Goal: Task Accomplishment & Management: Manage account settings

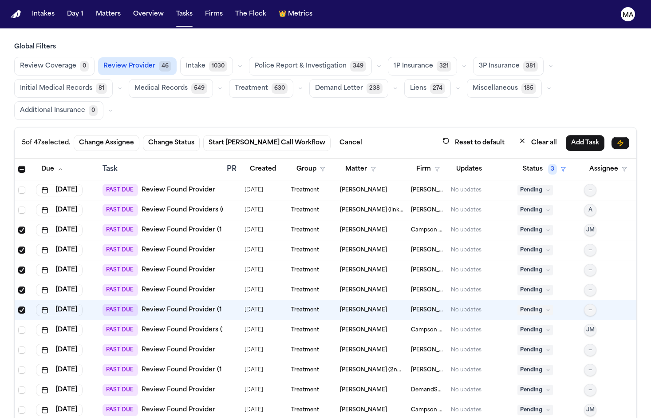
click at [169, 326] on link "Review Found Providers (2 to review)" at bounding box center [201, 330] width 119 height 9
click at [18, 326] on span "Select row" at bounding box center [21, 329] width 7 height 7
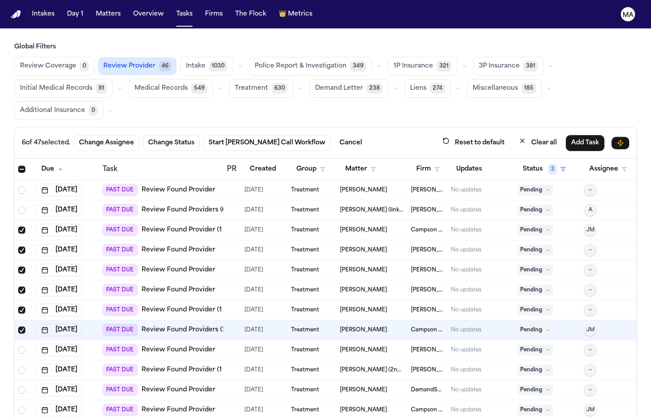
click at [165, 346] on link "Review Found Provider" at bounding box center [179, 350] width 74 height 9
click at [143, 135] on button "Change Status" at bounding box center [171, 143] width 57 height 16
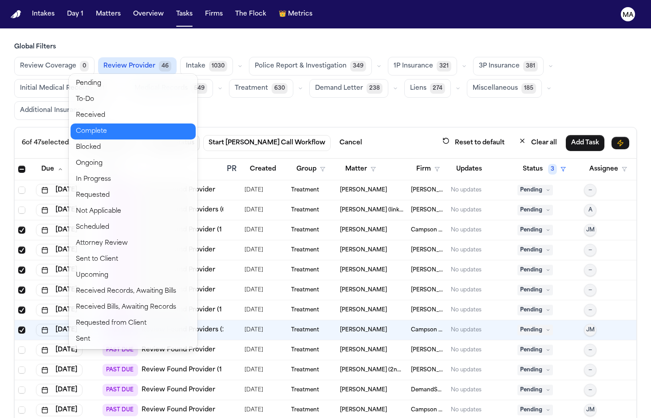
click at [107, 123] on button "Complete" at bounding box center [133, 131] width 125 height 16
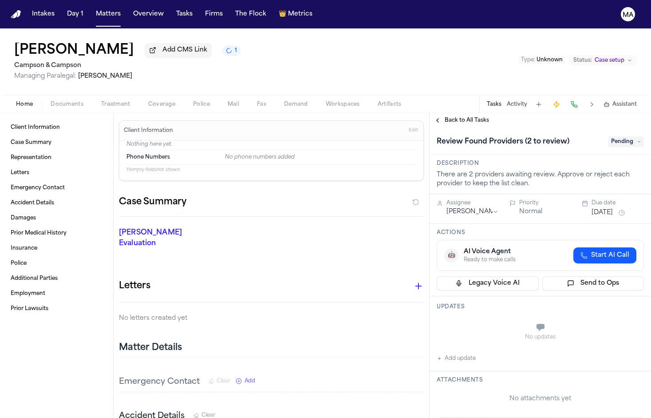
click at [101, 101] on span "Treatment" at bounding box center [115, 104] width 29 height 7
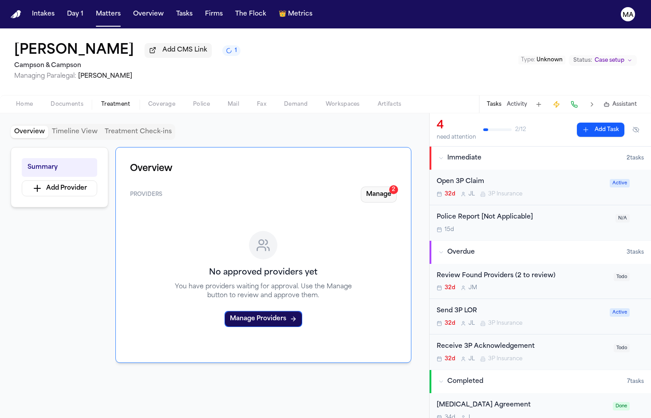
click at [397, 187] on button "Manage 2" at bounding box center [379, 195] width 36 height 16
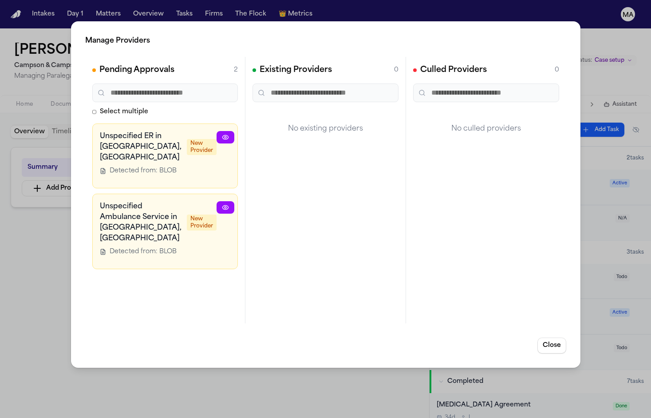
click at [286, 134] on icon "button" at bounding box center [289, 137] width 7 height 7
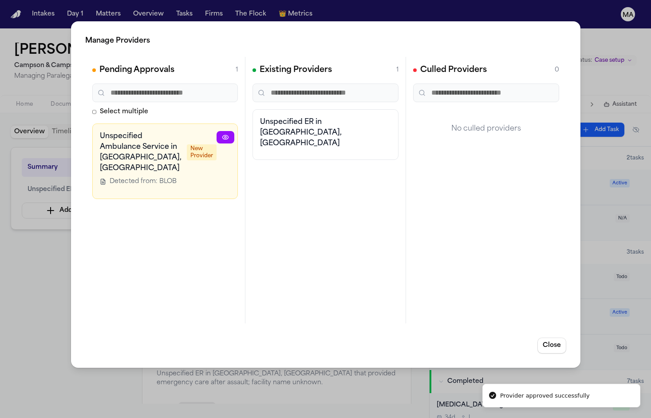
click at [281, 131] on button "button" at bounding box center [290, 137] width 18 height 12
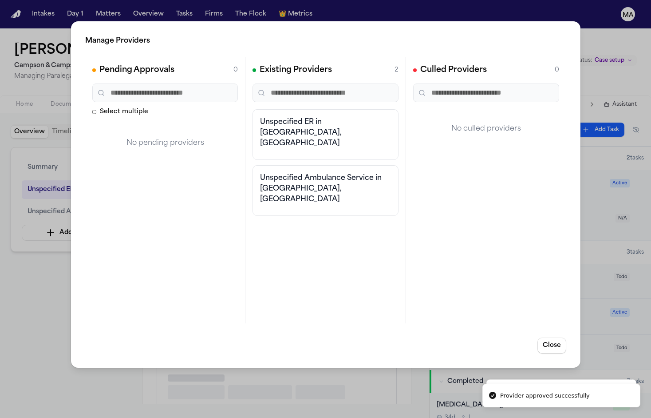
click at [56, 206] on div "Manage Providers Pending Approvals 0 Select multiple No pending providers Exist…" at bounding box center [325, 209] width 651 height 418
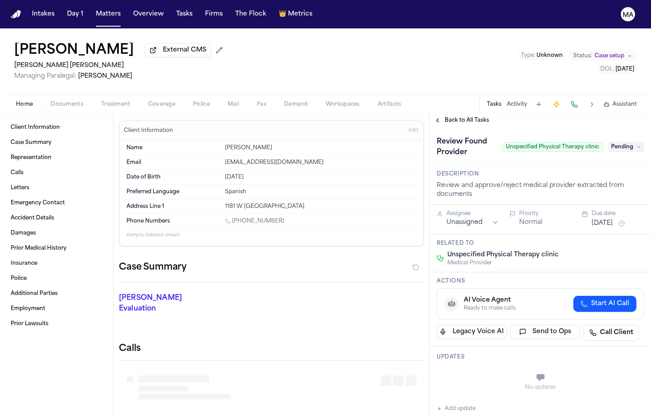
click at [82, 95] on div "Home Documents Treatment Coverage Police Mail Fax Demand Workspaces Artifacts T…" at bounding box center [325, 104] width 651 height 18
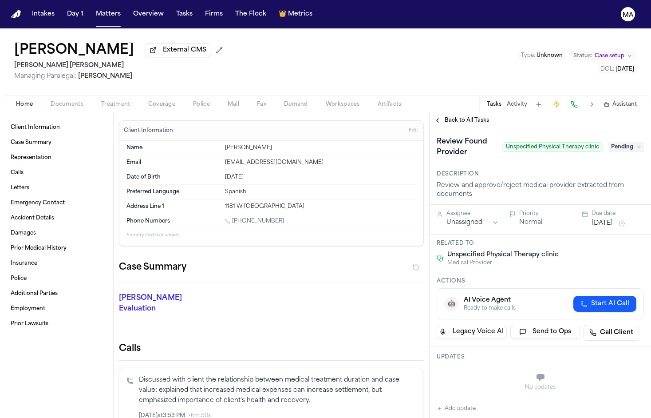
click at [101, 101] on span "Treatment" at bounding box center [115, 104] width 29 height 7
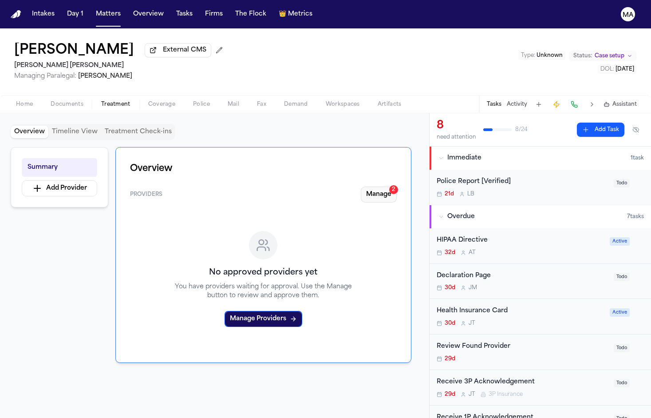
click at [397, 187] on button "Manage 2" at bounding box center [379, 195] width 36 height 16
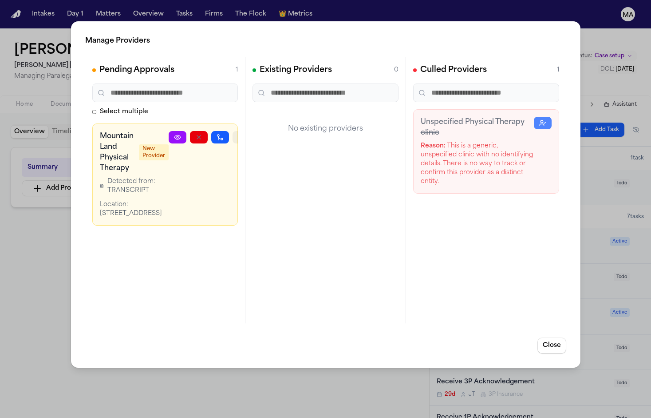
click at [238, 134] on icon "button" at bounding box center [241, 137] width 7 height 7
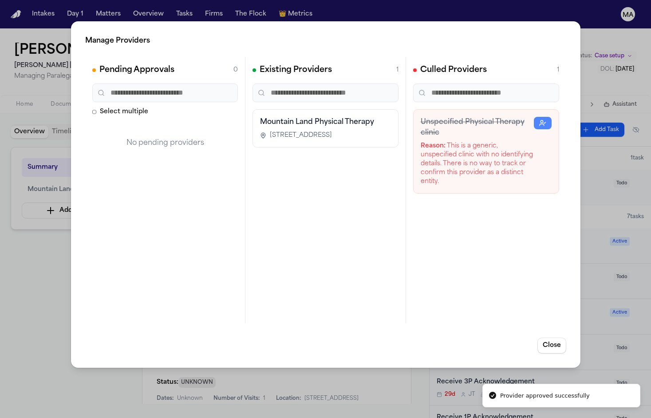
click at [44, 205] on div "Manage Providers Pending Approvals 0 Select multiple No pending providers Exist…" at bounding box center [325, 209] width 651 height 418
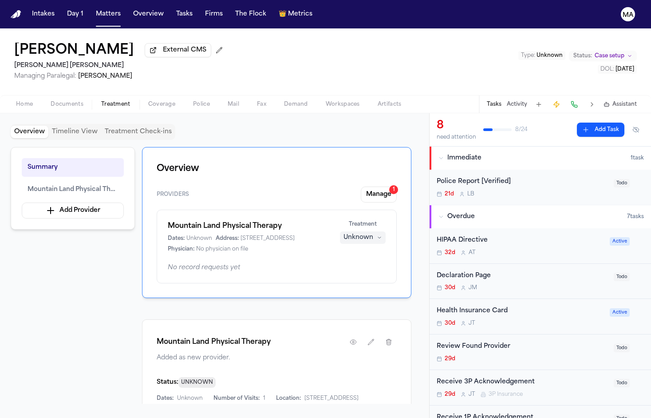
click at [45, 95] on div "Home Documents Treatment Coverage Police Mail Fax Demand Workspaces Artifacts T…" at bounding box center [325, 104] width 651 height 18
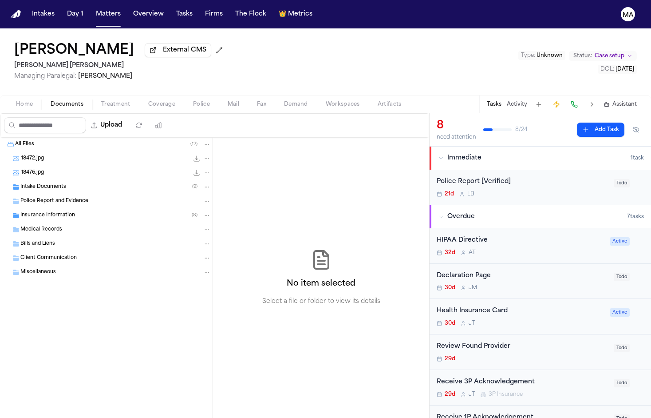
click at [51, 101] on span "Documents" at bounding box center [67, 104] width 33 height 7
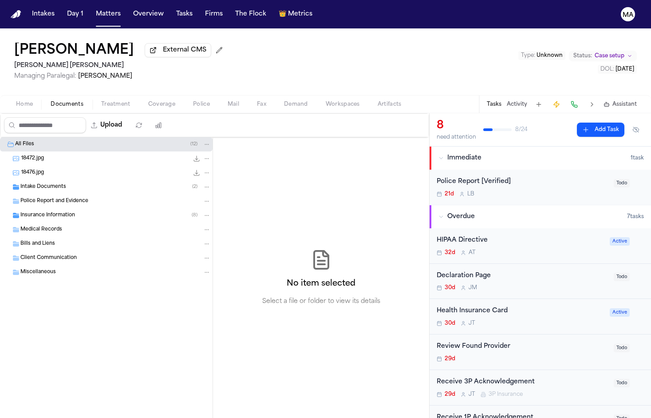
click at [46, 183] on span "Intake Documents" at bounding box center [43, 187] width 46 height 8
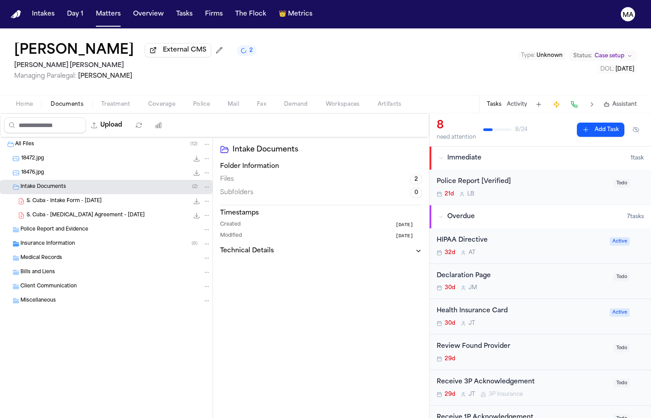
click at [46, 183] on span "Intake Documents" at bounding box center [43, 187] width 46 height 8
click at [15, 53] on div "Stefano Cuba External CMS 2 Steele Adams Hosman Managing Paralegal: Jacqueline …" at bounding box center [325, 61] width 651 height 67
click at [16, 101] on span "Home" at bounding box center [24, 104] width 17 height 7
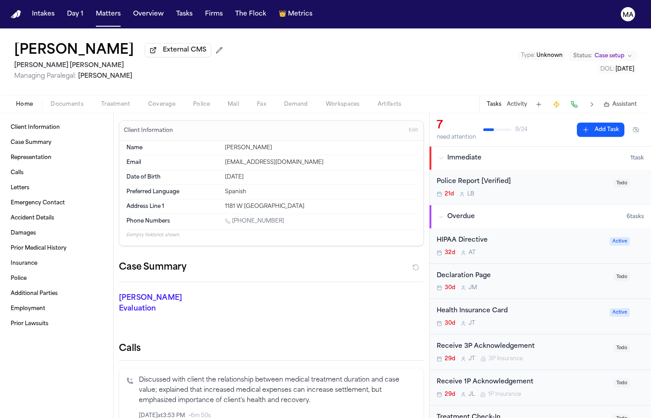
click at [101, 101] on span "Treatment" at bounding box center [115, 104] width 29 height 7
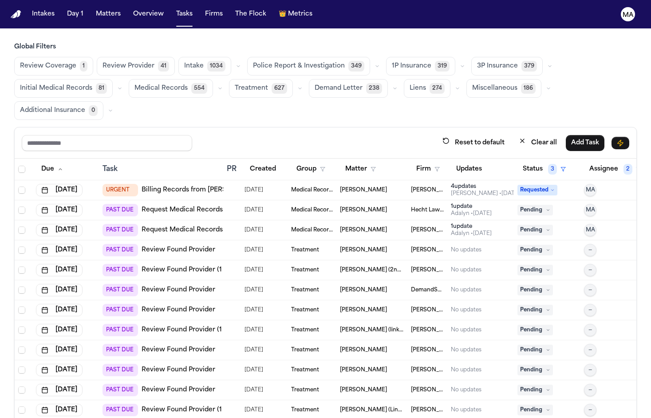
click at [103, 62] on span "Review Provider" at bounding box center [129, 66] width 52 height 9
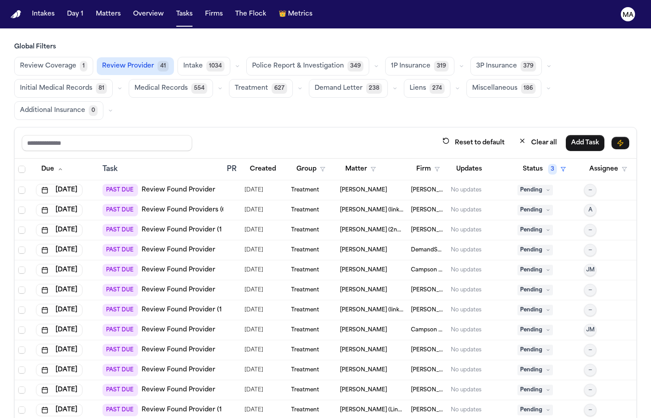
click at [157, 246] on link "Review Found Provider" at bounding box center [179, 250] width 74 height 9
click at [18, 226] on span "Select row" at bounding box center [21, 229] width 7 height 7
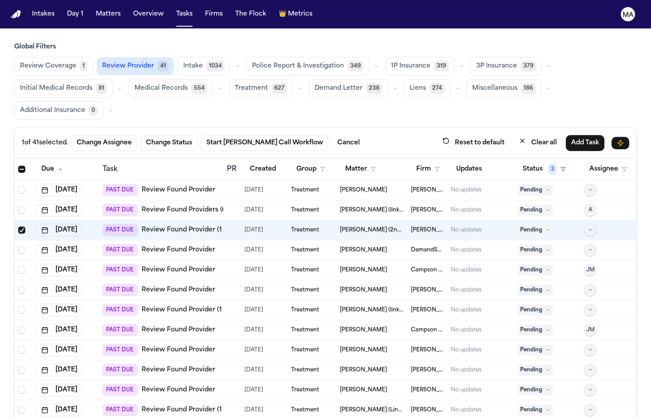
click at [149, 246] on link "Review Found Provider" at bounding box center [179, 250] width 74 height 9
click at [18, 246] on span "Select row" at bounding box center [21, 249] width 7 height 7
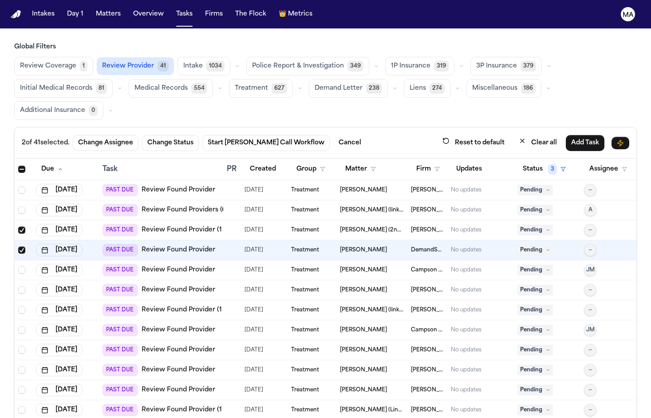
click at [143, 266] on link "Review Found Provider" at bounding box center [179, 270] width 74 height 9
click at [18, 266] on span "Select row" at bounding box center [21, 269] width 7 height 7
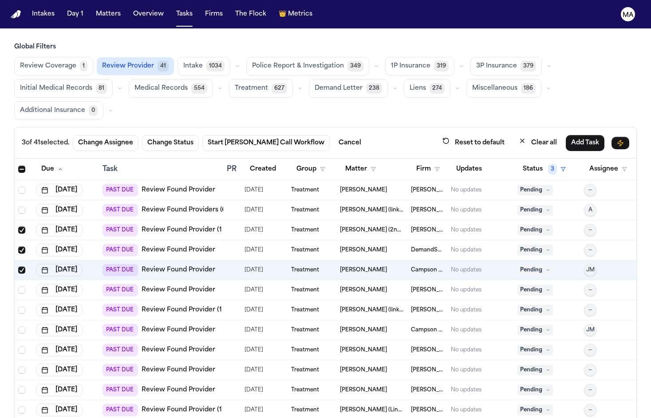
click at [152, 286] on link "Review Found Provider" at bounding box center [179, 290] width 74 height 9
click at [18, 286] on span "Select row" at bounding box center [21, 289] width 7 height 7
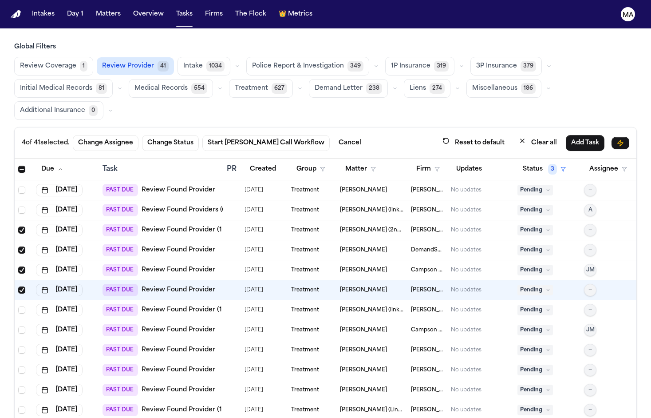
click at [165, 306] on link "Review Found Provider (1 to review)" at bounding box center [199, 310] width 115 height 9
click at [18, 306] on span "Select row" at bounding box center [21, 309] width 7 height 7
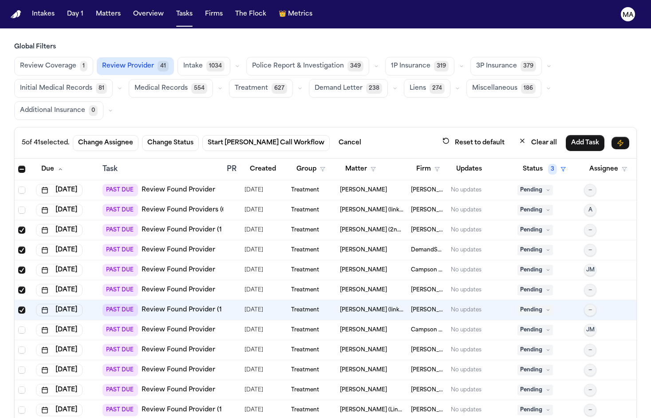
click at [152, 326] on link "Review Found Provider" at bounding box center [179, 330] width 74 height 9
click at [18, 326] on span "Select row" at bounding box center [21, 329] width 7 height 7
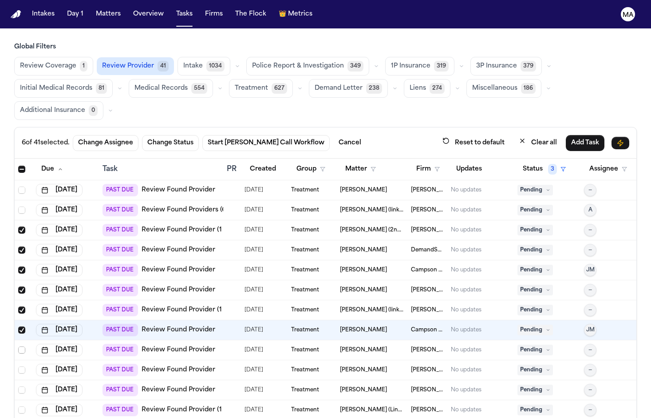
click at [18, 346] on span "Select row" at bounding box center [21, 349] width 7 height 7
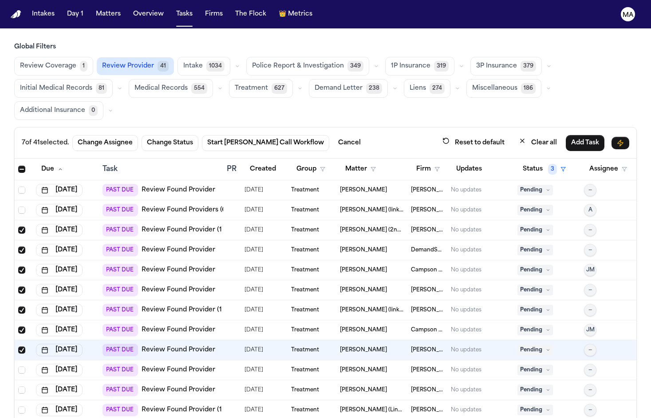
click at [157, 365] on link "Review Found Provider" at bounding box center [179, 369] width 74 height 9
click at [18, 366] on span "Select row" at bounding box center [21, 369] width 7 height 7
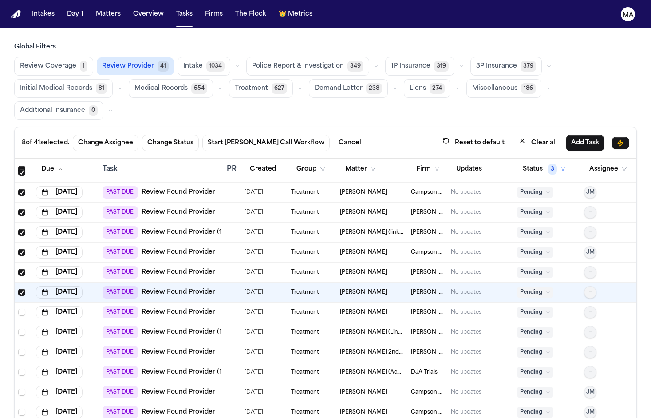
scroll to position [95, 0]
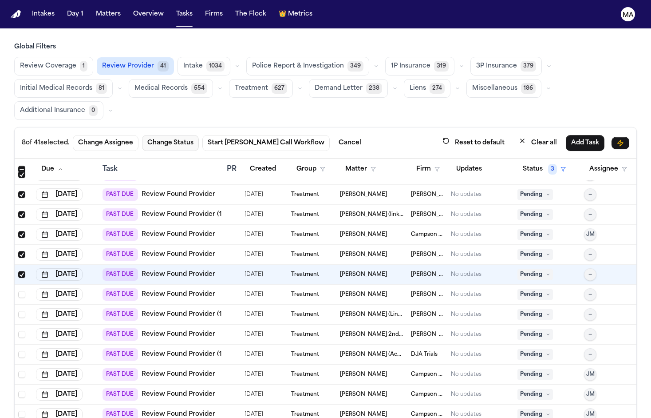
click at [142, 135] on button "Change Status" at bounding box center [170, 143] width 57 height 16
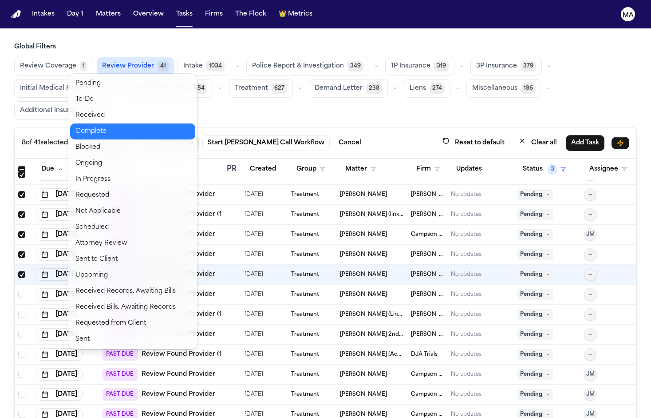
click at [91, 123] on button "Complete" at bounding box center [132, 131] width 125 height 16
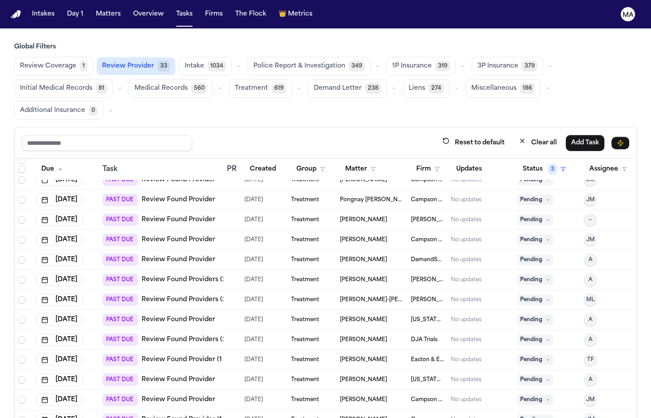
scroll to position [350, 0]
click at [169, 316] on link "Review Found Provider" at bounding box center [179, 320] width 74 height 9
click at [18, 317] on span "Select row" at bounding box center [21, 320] width 7 height 7
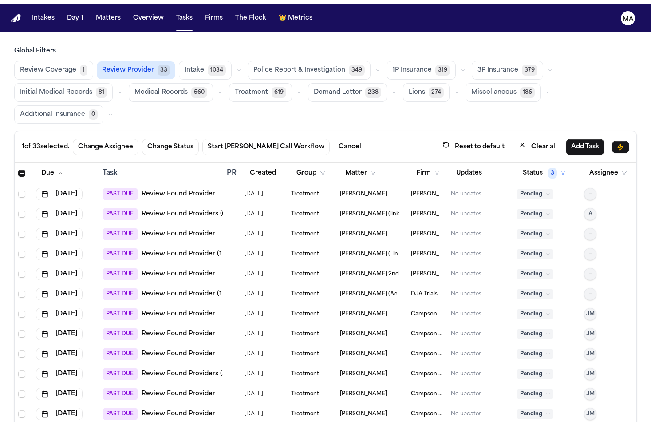
scroll to position [0, 0]
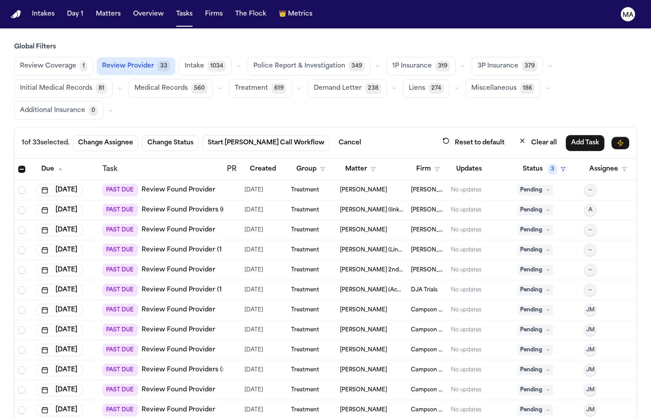
click at [161, 226] on link "Review Found Provider" at bounding box center [179, 230] width 74 height 9
click at [167, 246] on link "Review Found Provider (1 to review)" at bounding box center [199, 250] width 115 height 9
click at [18, 246] on span "Select row" at bounding box center [21, 249] width 7 height 7
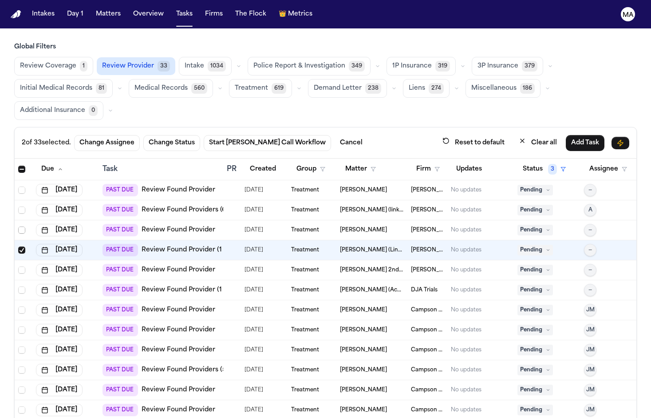
click at [18, 226] on span "Select row" at bounding box center [21, 229] width 7 height 7
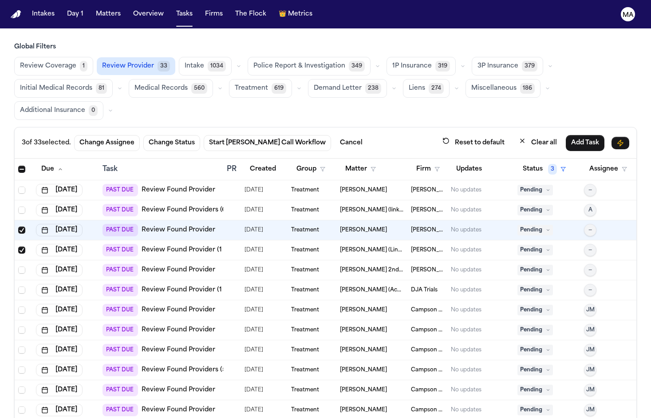
click at [158, 266] on link "Review Found Provider" at bounding box center [179, 270] width 74 height 9
click at [18, 266] on span "Select row" at bounding box center [21, 269] width 7 height 7
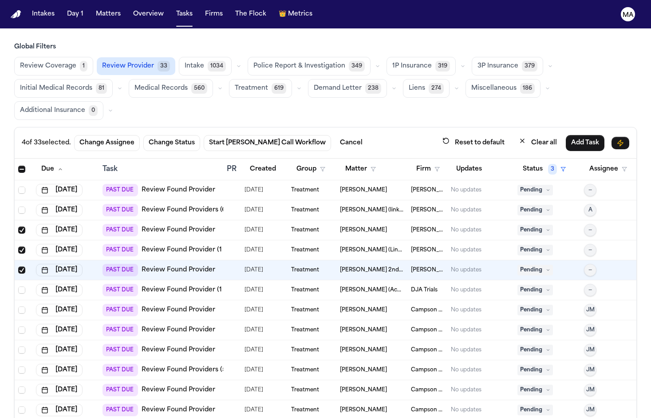
click at [171, 286] on link "Review Found Provider (1 to review)" at bounding box center [199, 290] width 115 height 9
click at [18, 286] on span "Select row" at bounding box center [21, 289] width 7 height 7
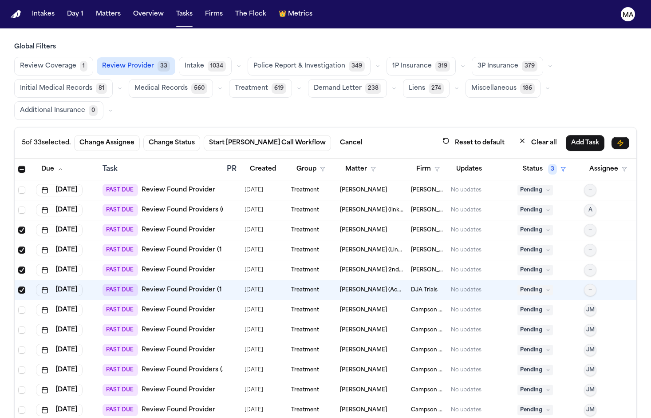
click at [156, 306] on link "Review Found Provider" at bounding box center [179, 310] width 74 height 9
click at [18, 306] on span "Select row" at bounding box center [21, 309] width 7 height 7
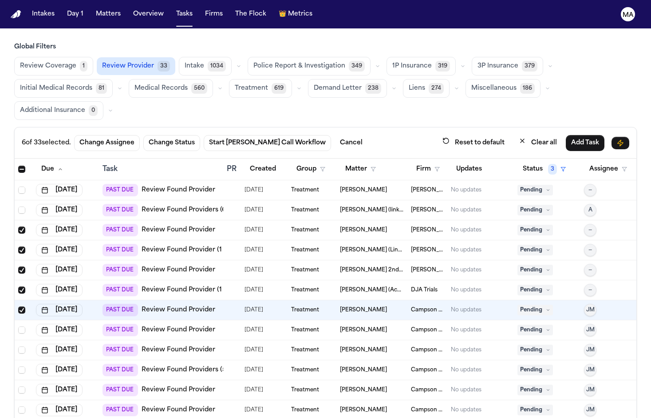
click at [160, 326] on link "Review Found Provider" at bounding box center [179, 330] width 74 height 9
click at [18, 326] on span "Select row" at bounding box center [21, 329] width 7 height 7
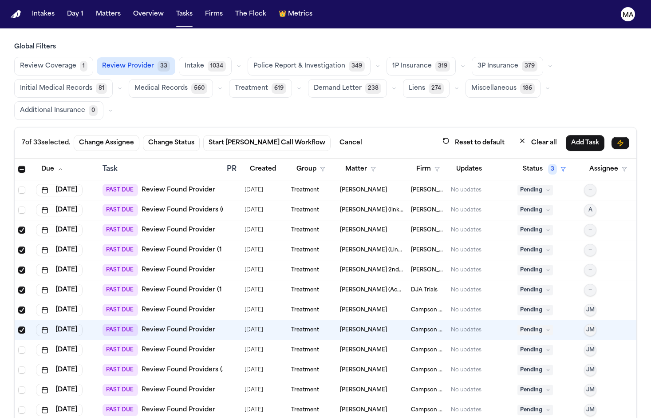
click at [166, 346] on link "Review Found Provider" at bounding box center [179, 350] width 74 height 9
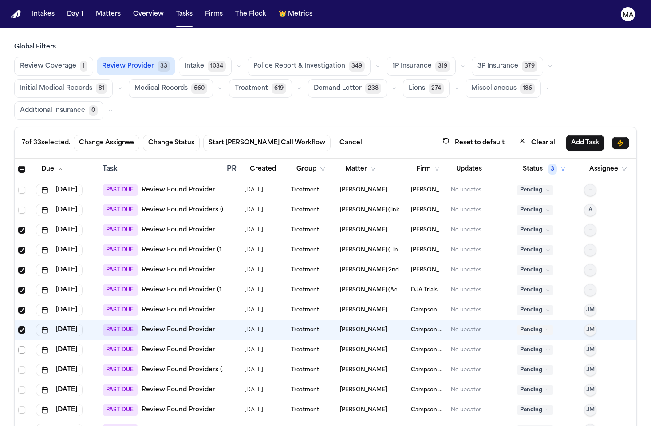
click at [18, 346] on span "Select row" at bounding box center [21, 349] width 7 height 7
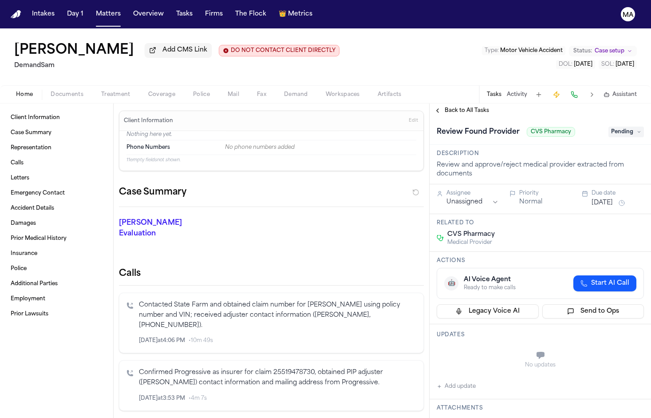
click at [101, 91] on span "Treatment" at bounding box center [115, 94] width 29 height 7
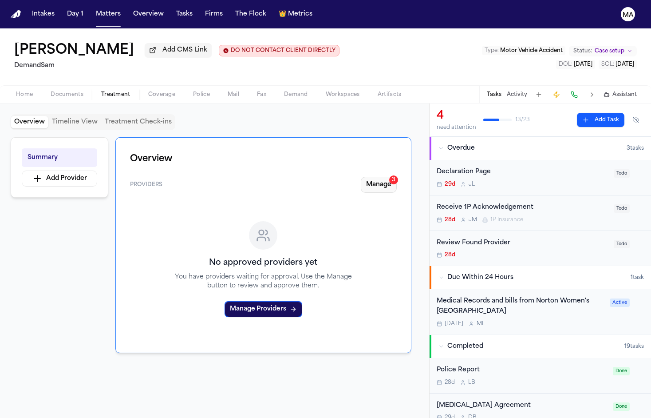
click at [397, 177] on button "Manage 3" at bounding box center [379, 185] width 36 height 16
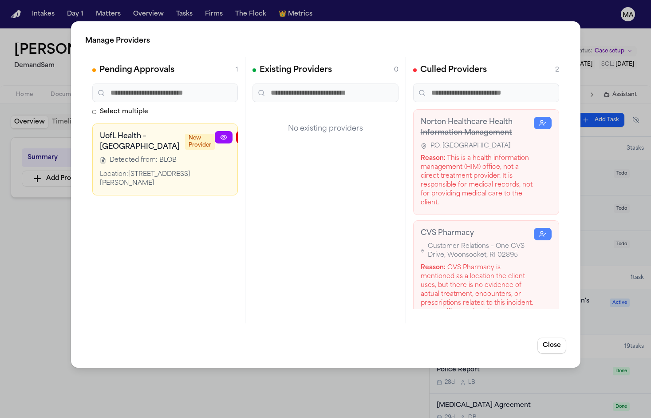
click at [284, 134] on icon "button" at bounding box center [287, 137] width 7 height 7
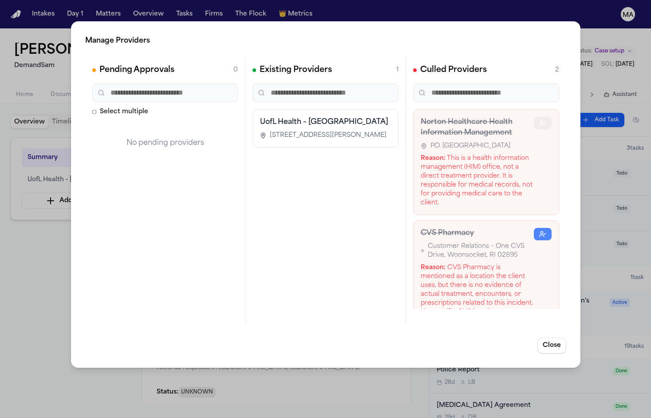
click at [546, 119] on icon "button" at bounding box center [542, 122] width 7 height 7
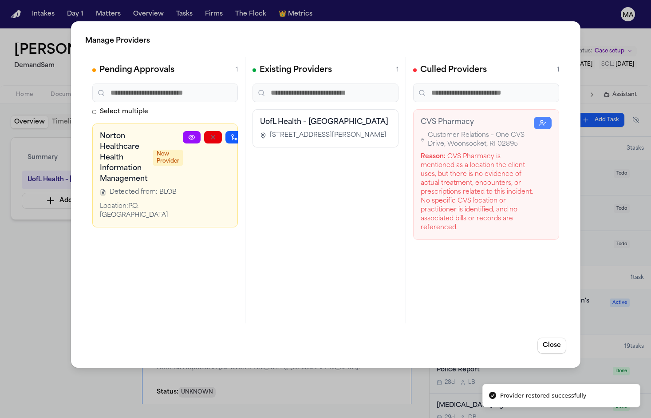
click at [247, 131] on button "button" at bounding box center [256, 137] width 18 height 12
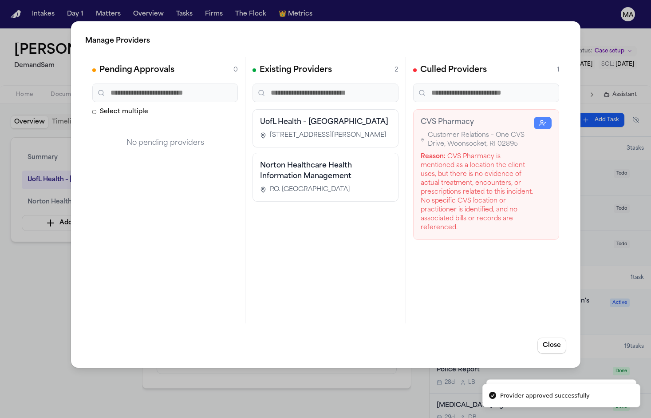
click at [29, 223] on div "Manage Providers Pending Approvals 0 Select multiple No pending providers Exist…" at bounding box center [325, 209] width 651 height 418
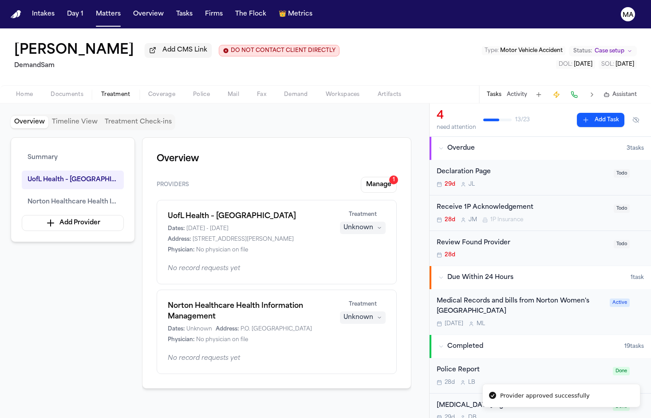
click at [373, 223] on div "Unknown" at bounding box center [359, 227] width 30 height 9
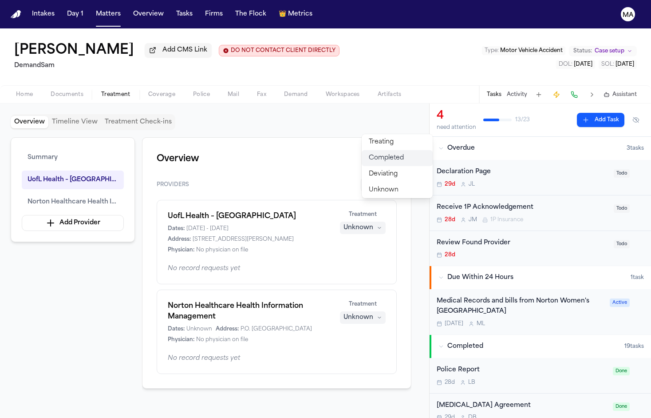
click at [374, 154] on span "Completed" at bounding box center [386, 158] width 35 height 9
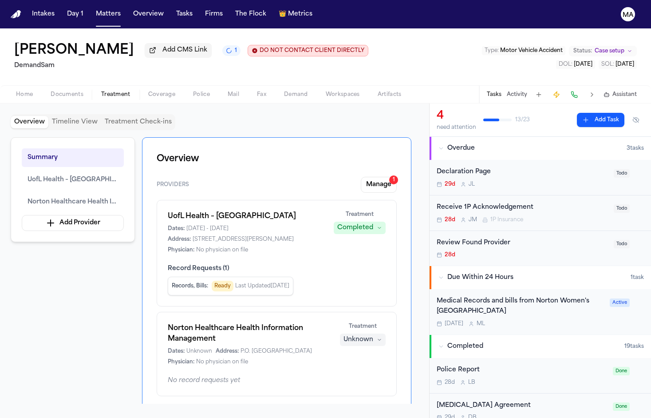
click at [373, 335] on div "Unknown" at bounding box center [359, 339] width 30 height 9
click at [378, 214] on span "Completed" at bounding box center [386, 218] width 35 height 9
click at [98, 226] on div "Summary UofL Health – [GEOGRAPHIC_DATA] Norton Healthcare Health Information Ma…" at bounding box center [215, 270] width 408 height 266
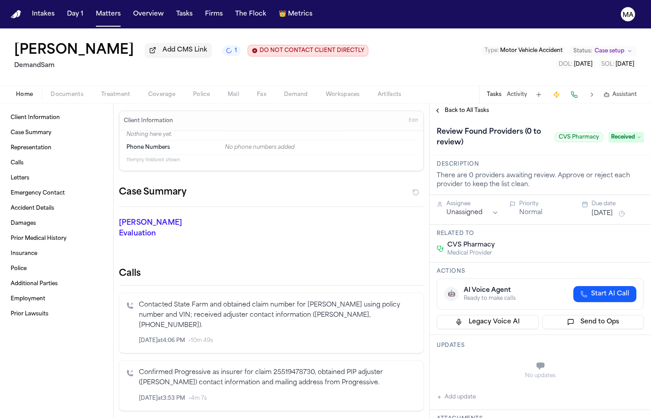
click at [101, 91] on span "Treatment" at bounding box center [115, 94] width 29 height 7
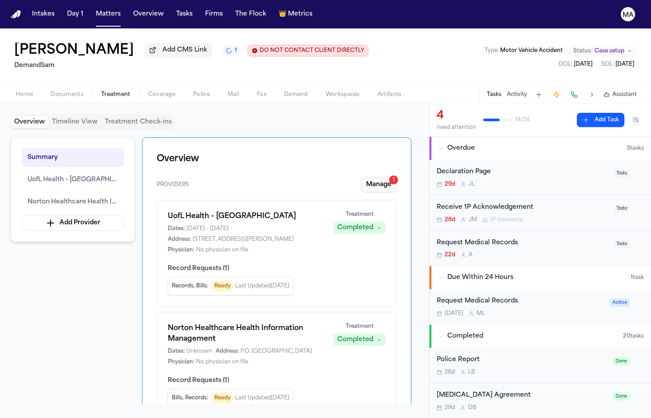
click at [397, 177] on button "Manage 1" at bounding box center [379, 185] width 36 height 16
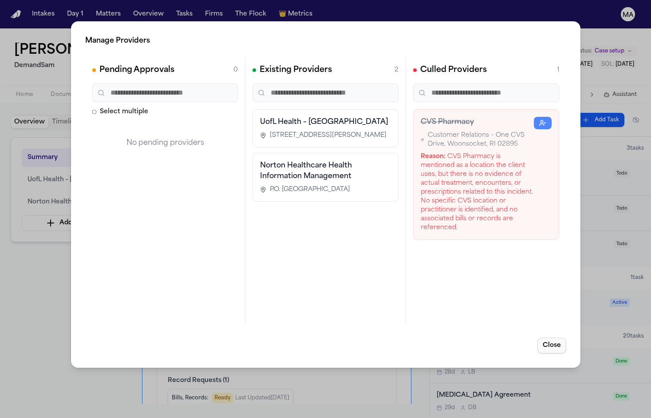
click at [567, 338] on button "Close" at bounding box center [552, 346] width 29 height 16
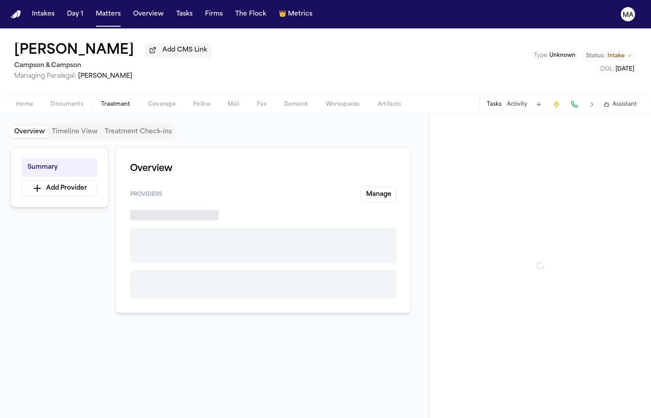
click at [101, 101] on span "Treatment" at bounding box center [115, 104] width 29 height 7
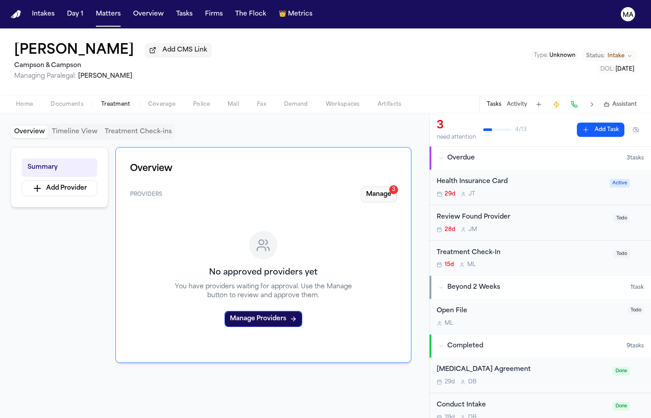
click at [397, 187] on button "Manage 3" at bounding box center [379, 195] width 36 height 16
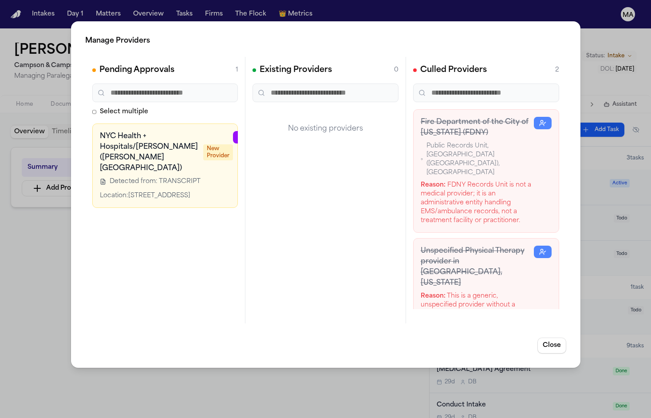
click at [297, 131] on button "button" at bounding box center [306, 137] width 18 height 12
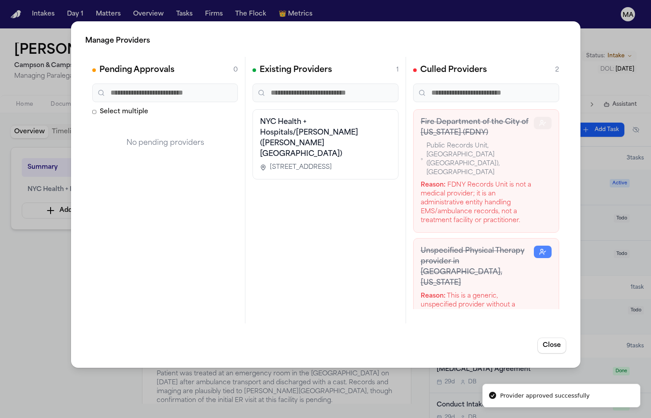
click at [546, 119] on icon "button" at bounding box center [542, 122] width 7 height 7
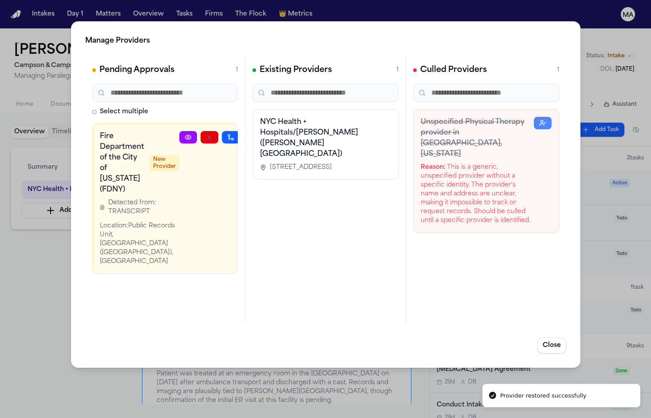
click at [249, 134] on icon "button" at bounding box center [252, 137] width 7 height 7
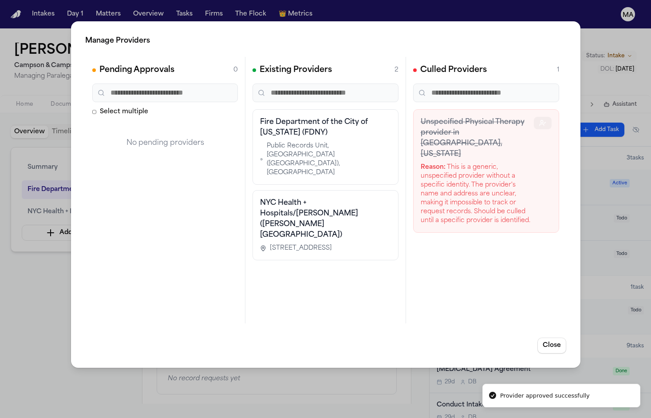
click at [546, 119] on icon "button" at bounding box center [542, 122] width 7 height 7
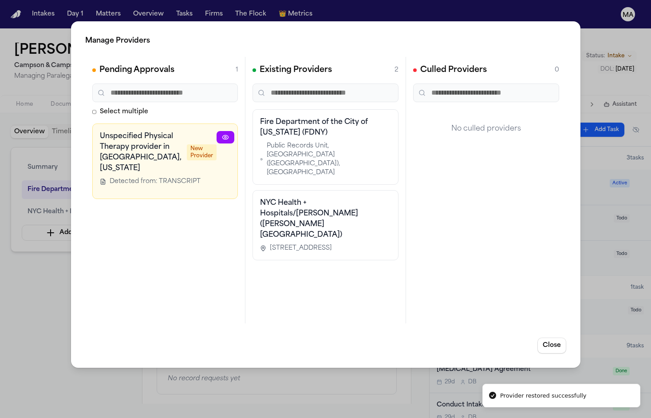
click at [286, 134] on icon "button" at bounding box center [289, 137] width 7 height 7
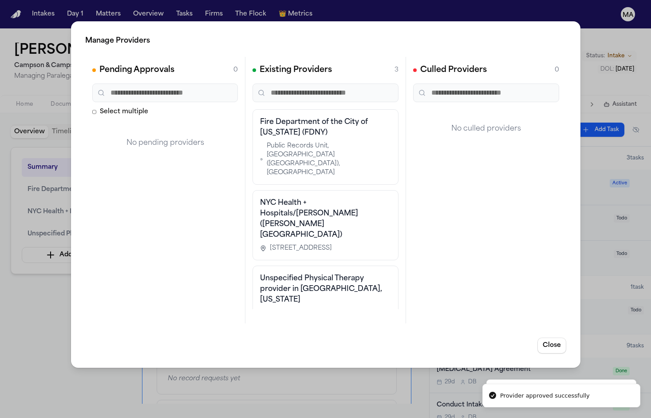
click at [36, 195] on div "Manage Providers Pending Approvals 0 Select multiple No pending providers Exist…" at bounding box center [325, 209] width 651 height 418
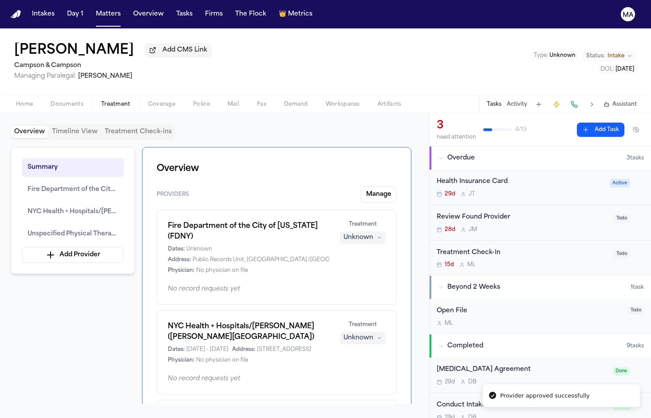
click at [373, 334] on div "Unknown" at bounding box center [359, 338] width 30 height 9
click at [379, 214] on span "Completed" at bounding box center [386, 218] width 35 height 9
click at [373, 233] on div "Unknown" at bounding box center [359, 237] width 30 height 9
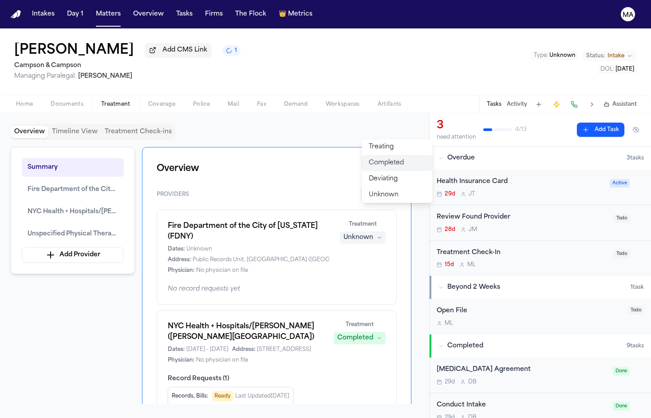
click at [383, 159] on span "Completed" at bounding box center [386, 163] width 35 height 9
click at [113, 205] on div "Summary Fire Department of the City of [US_STATE] (FDNY) [GEOGRAPHIC_DATA] Heal…" at bounding box center [215, 275] width 408 height 257
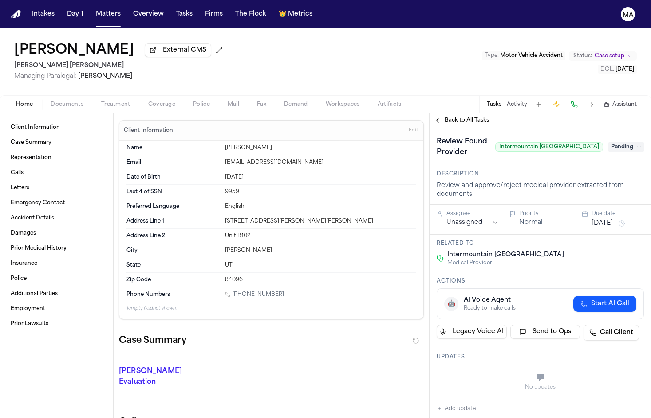
click at [101, 101] on span "Treatment" at bounding box center [115, 104] width 29 height 7
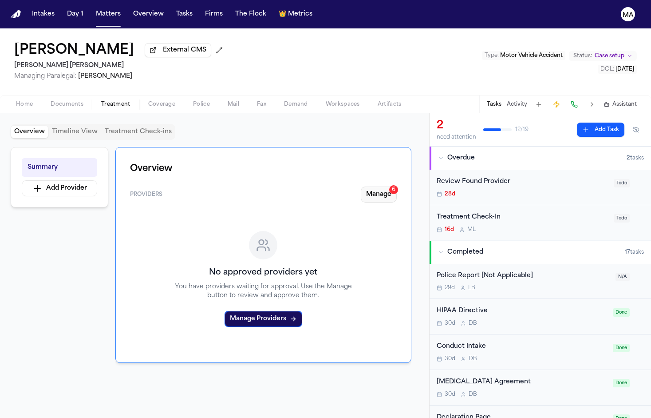
click at [397, 187] on button "Manage 6" at bounding box center [379, 195] width 36 height 16
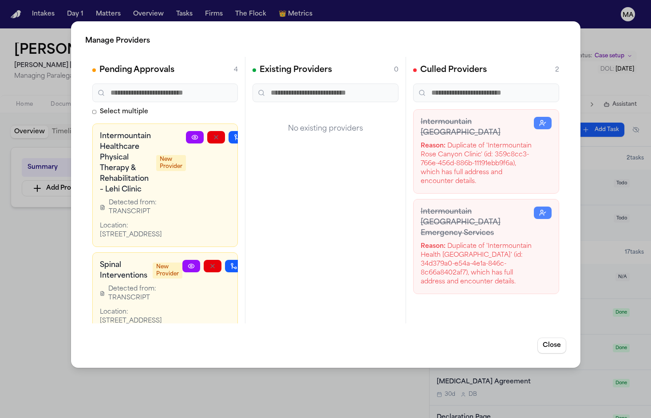
click at [250, 131] on button "button" at bounding box center [259, 137] width 18 height 12
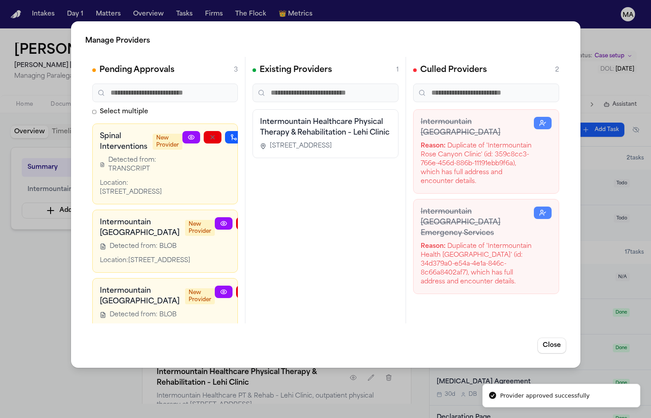
click at [252, 134] on icon "button" at bounding box center [255, 137] width 7 height 7
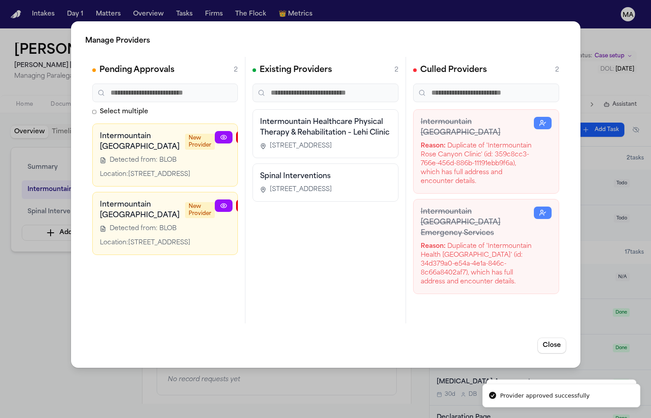
click at [284, 134] on icon "button" at bounding box center [287, 137] width 7 height 7
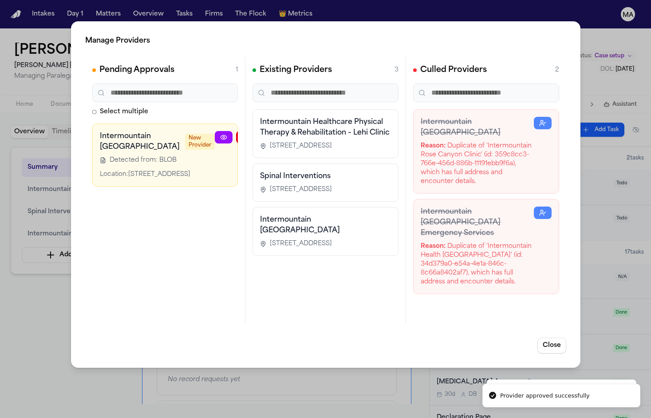
click at [284, 134] on icon "button" at bounding box center [287, 137] width 7 height 7
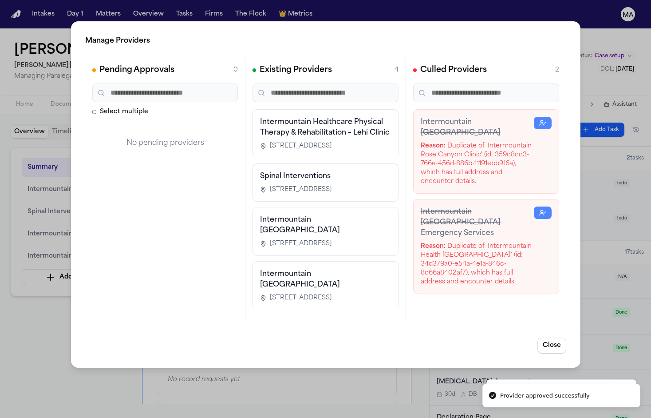
click at [36, 201] on div "Manage Providers Pending Approvals 0 Select multiple No pending providers Exist…" at bounding box center [325, 209] width 651 height 418
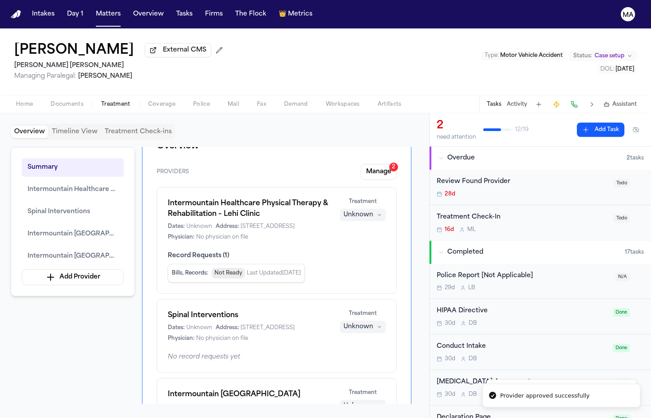
scroll to position [34, 0]
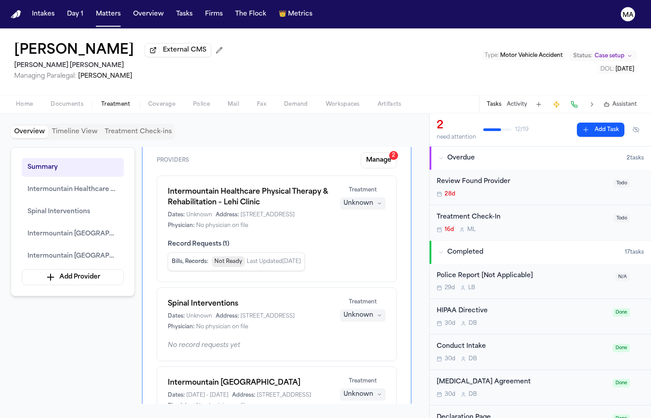
click at [385, 270] on span "Completed" at bounding box center [386, 274] width 35 height 9
click at [373, 390] on div "Unknown" at bounding box center [359, 394] width 30 height 9
click at [382, 222] on span "Completed" at bounding box center [386, 226] width 35 height 9
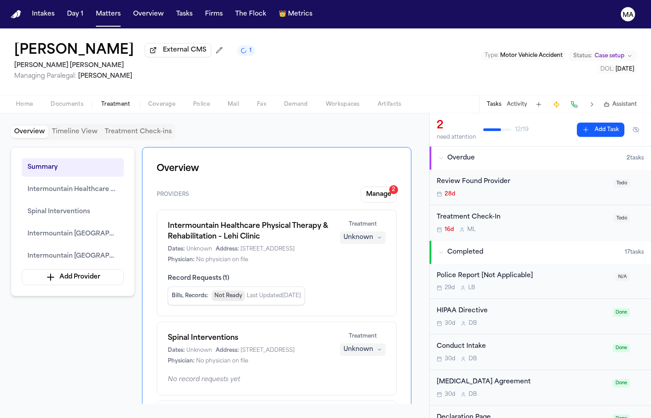
scroll to position [0, 0]
click at [106, 218] on div "Summary Intermountain Healthcare Physical Therapy & Rehabilitation – Lehi Clini…" at bounding box center [215, 275] width 408 height 257
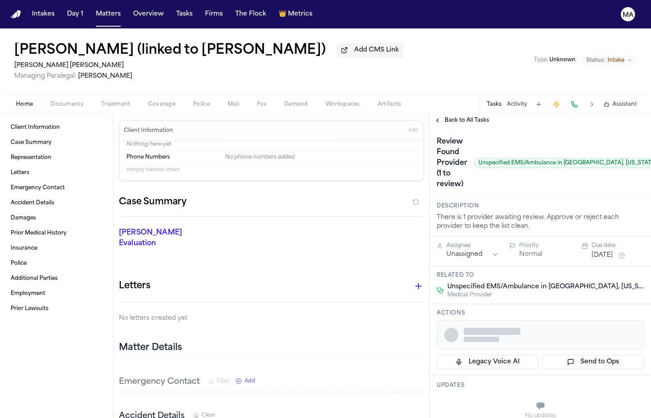
click at [92, 99] on button "Treatment" at bounding box center [115, 104] width 47 height 11
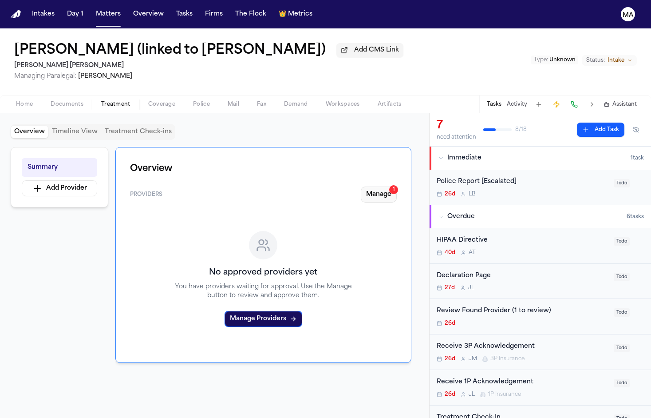
click at [397, 187] on button "Manage 1" at bounding box center [379, 195] width 36 height 16
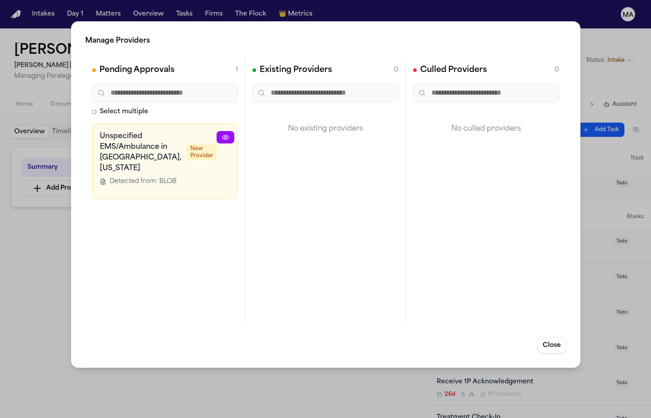
click at [281, 131] on button "button" at bounding box center [290, 137] width 18 height 12
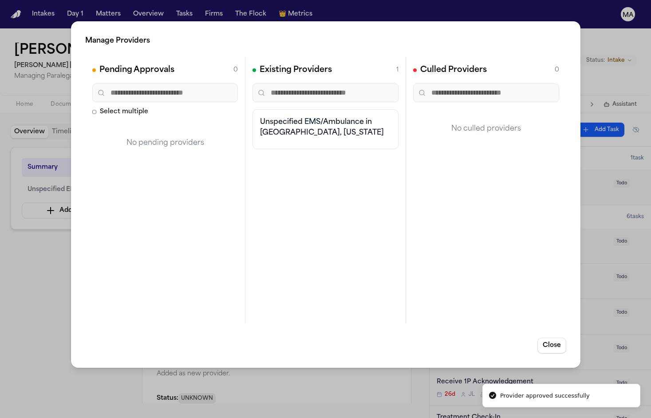
click at [41, 187] on div "Manage Providers Pending Approvals 0 Select multiple No pending providers Exist…" at bounding box center [325, 209] width 651 height 418
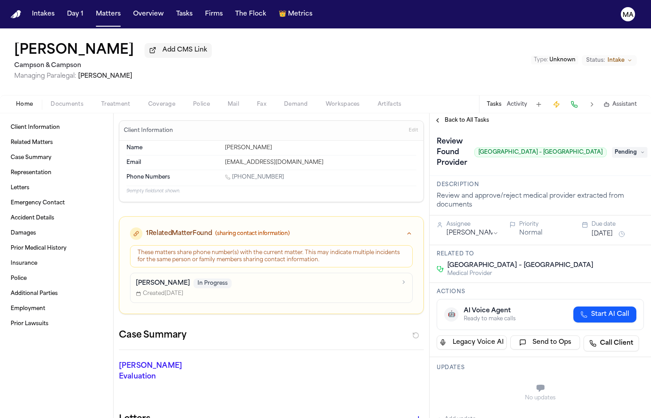
click at [96, 109] on span "button" at bounding box center [116, 109] width 40 height 1
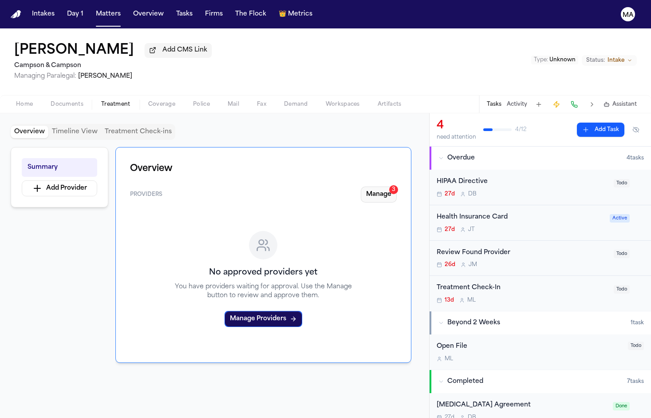
click at [397, 187] on button "Manage 3" at bounding box center [379, 195] width 36 height 16
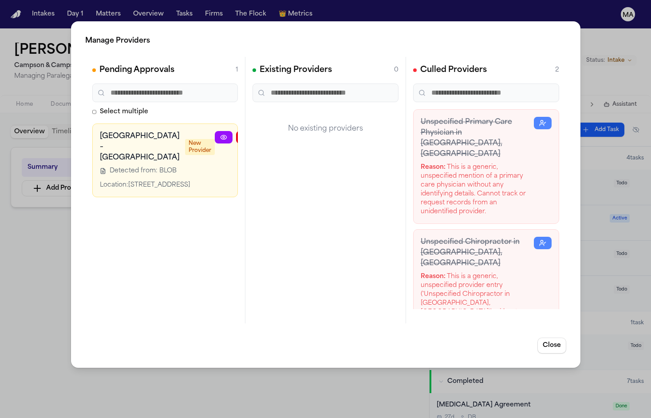
click at [284, 134] on icon "button" at bounding box center [287, 137] width 7 height 7
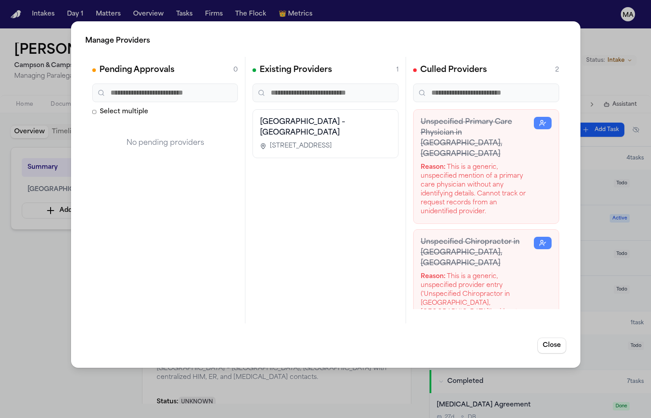
click at [48, 185] on div "Manage Providers Pending Approvals 0 Select multiple No pending providers Exist…" at bounding box center [325, 209] width 651 height 418
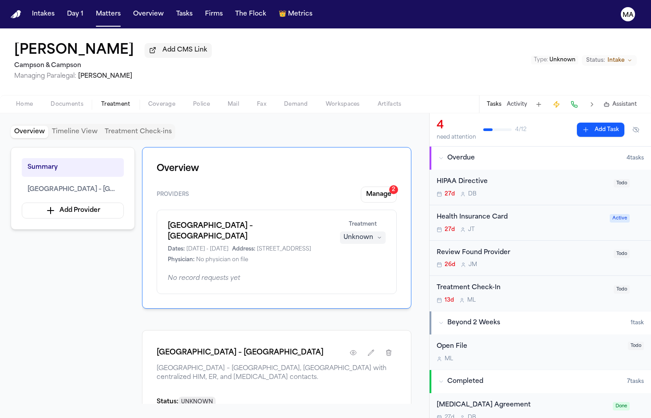
click at [373, 233] on div "Unknown" at bounding box center [359, 237] width 30 height 9
click at [377, 159] on span "Completed" at bounding box center [386, 163] width 35 height 9
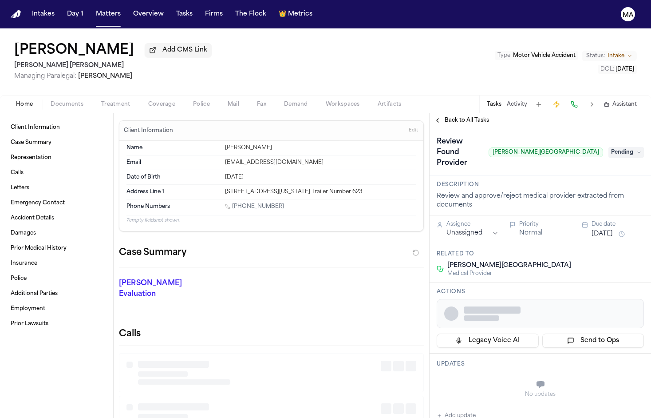
click at [51, 101] on span "Documents" at bounding box center [67, 104] width 33 height 7
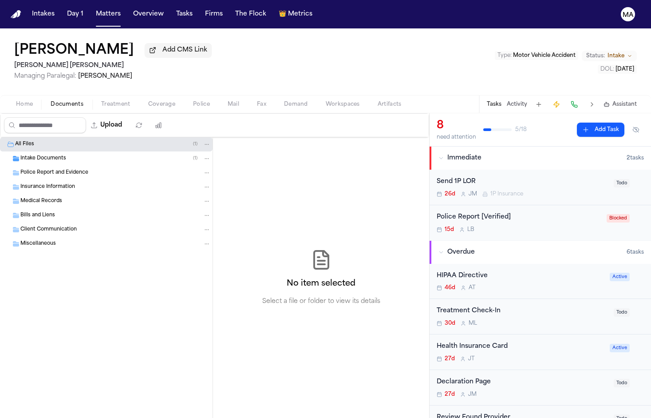
click at [49, 151] on div "Intake Documents ( 1 )" at bounding box center [106, 158] width 213 height 14
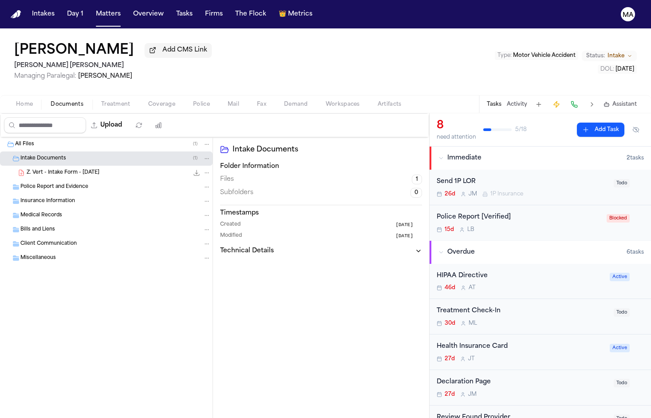
click at [51, 169] on span "Z. Vert - Intake Form - 4.15.25" at bounding box center [63, 173] width 73 height 8
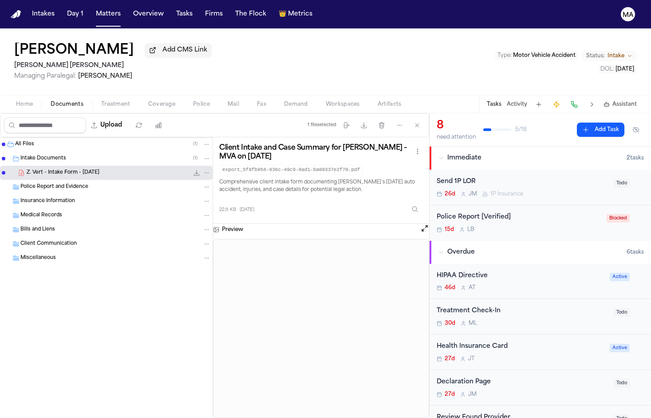
click at [96, 109] on span "button" at bounding box center [116, 109] width 40 height 1
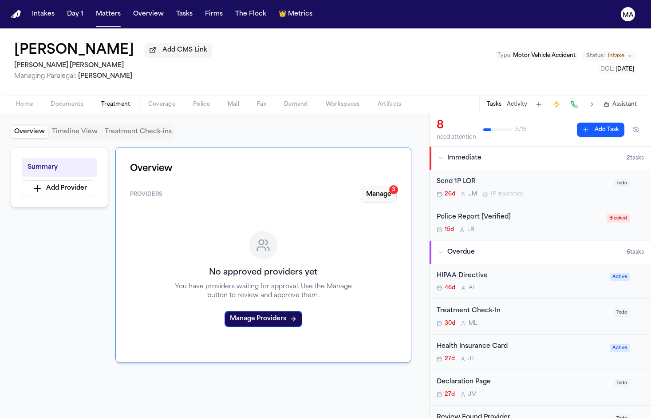
click at [395, 187] on button "Manage 3" at bounding box center [379, 195] width 36 height 16
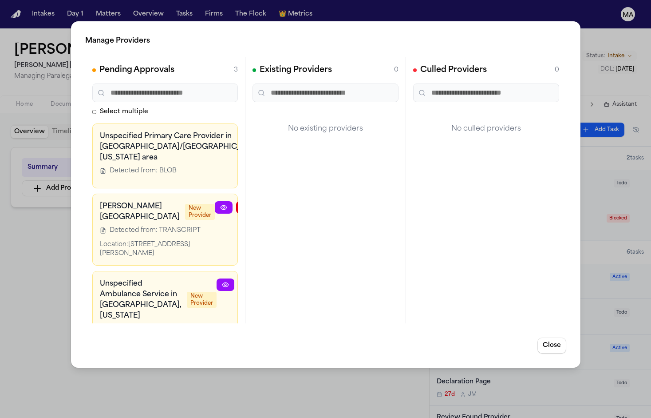
click at [279, 201] on button "button" at bounding box center [288, 207] width 18 height 12
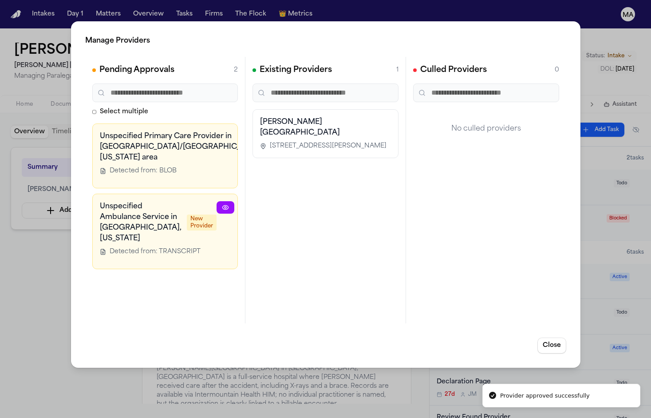
click at [33, 188] on div "Manage Providers Pending Approvals 2 Select multiple Unspecified Primary Care P…" at bounding box center [325, 209] width 651 height 418
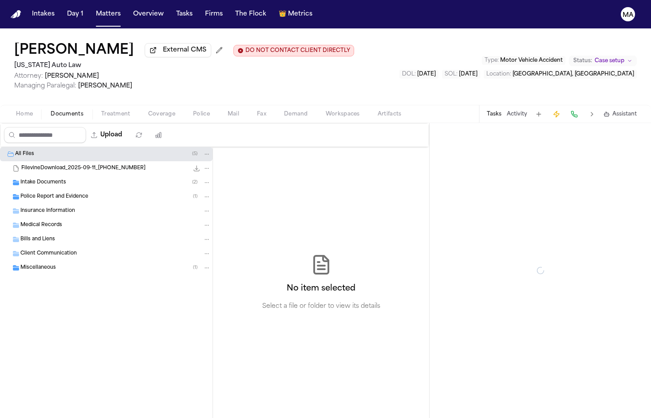
click at [51, 111] on span "Documents" at bounding box center [67, 114] width 33 height 7
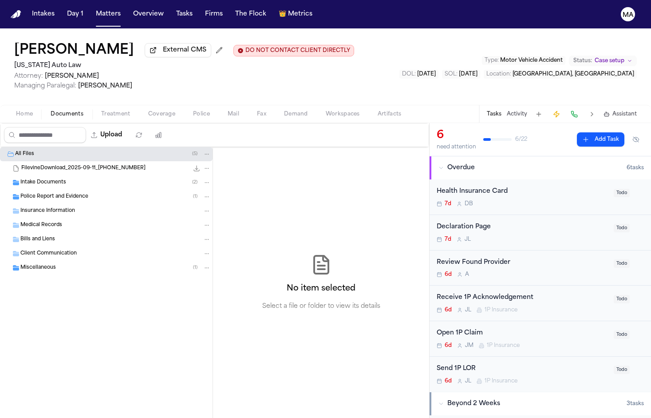
click at [92, 109] on button "Treatment" at bounding box center [115, 114] width 47 height 11
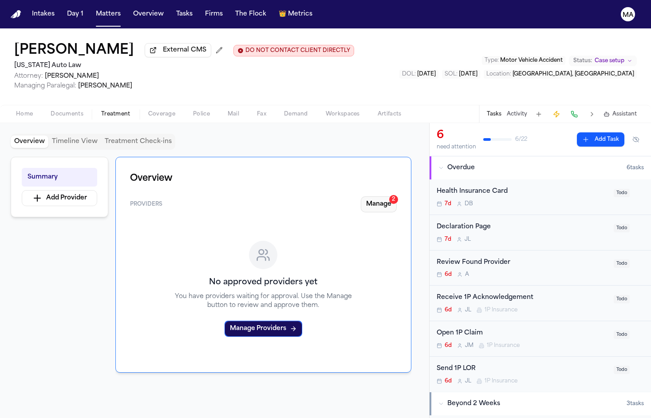
click at [397, 196] on button "Manage 2" at bounding box center [379, 204] width 36 height 16
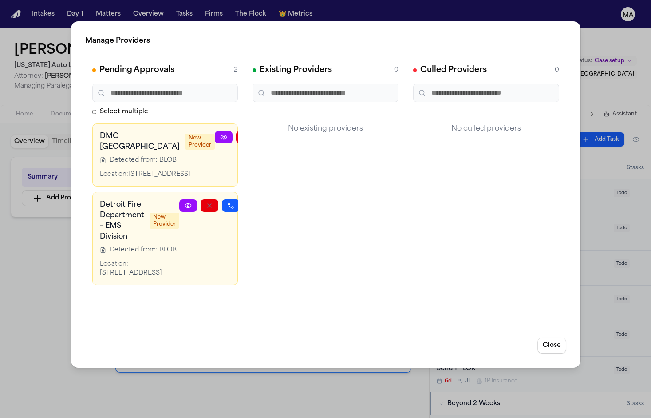
click at [279, 131] on button "button" at bounding box center [288, 137] width 18 height 12
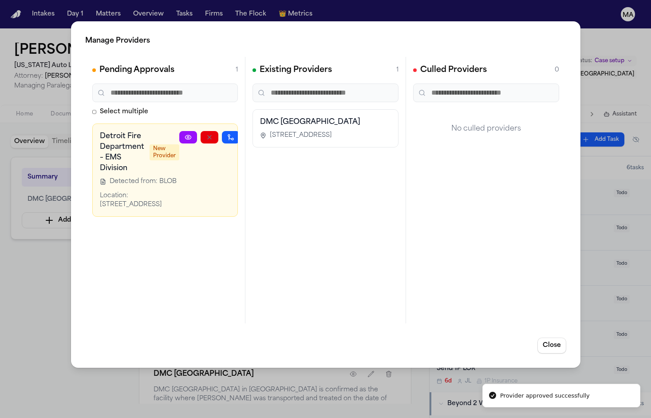
click at [250, 135] on icon "button" at bounding box center [252, 136] width 5 height 3
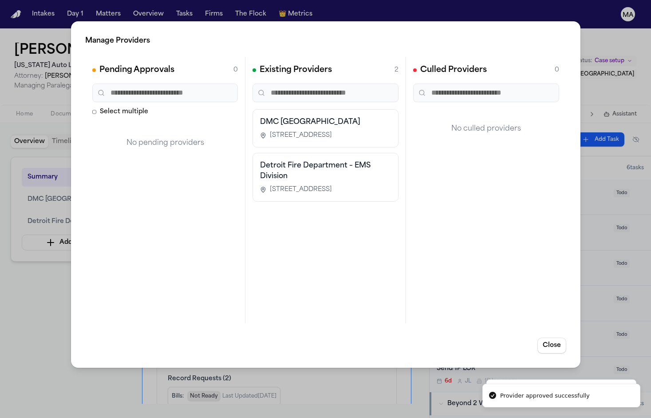
click at [51, 188] on div "Manage Providers Pending Approvals 0 Select multiple No pending providers Exist…" at bounding box center [325, 209] width 651 height 418
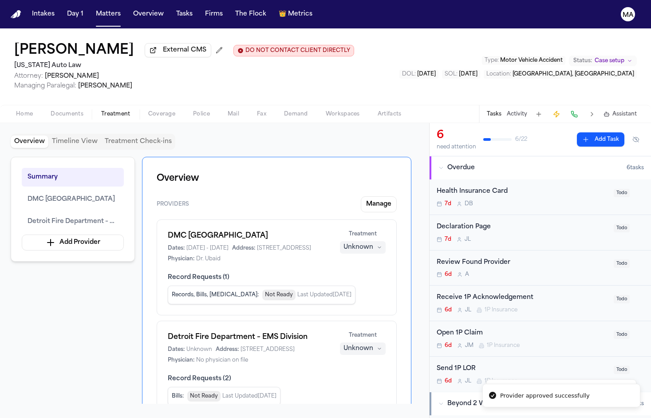
click at [386, 241] on button "Unknown" at bounding box center [363, 247] width 46 height 12
click at [379, 164] on span "Completed" at bounding box center [386, 168] width 35 height 9
click at [373, 344] on div "Unknown" at bounding box center [359, 348] width 30 height 9
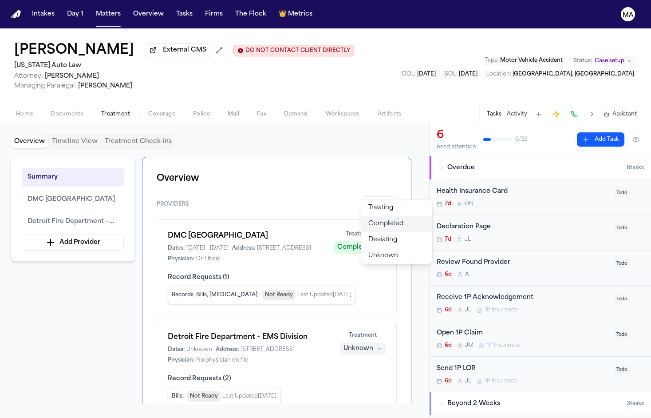
click at [374, 219] on span "Completed" at bounding box center [386, 223] width 35 height 9
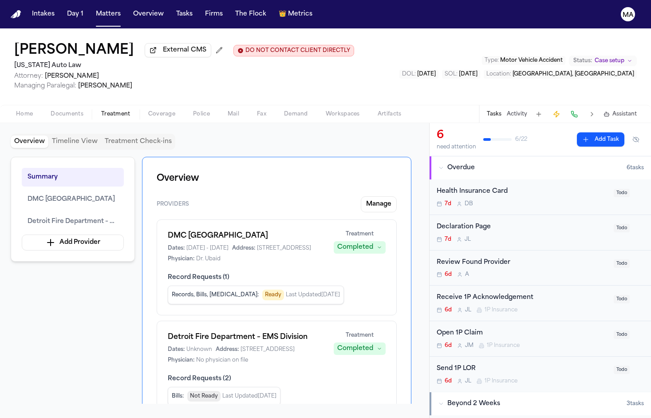
click at [74, 210] on div "Summary DMC Sinai-Grace Hospital Detroit Fire Department – EMS Division Add Pro…" at bounding box center [215, 280] width 408 height 247
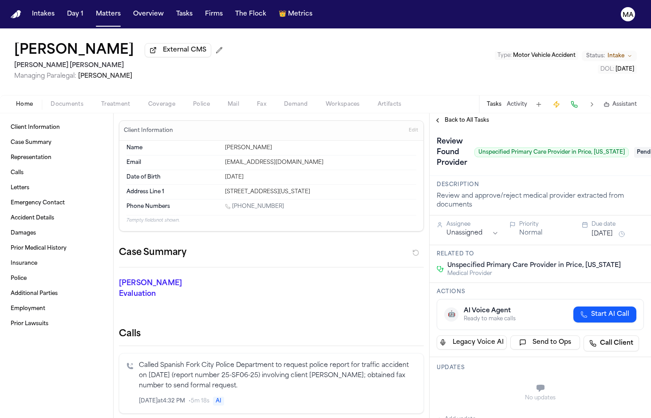
click at [51, 101] on span "Documents" at bounding box center [67, 104] width 33 height 7
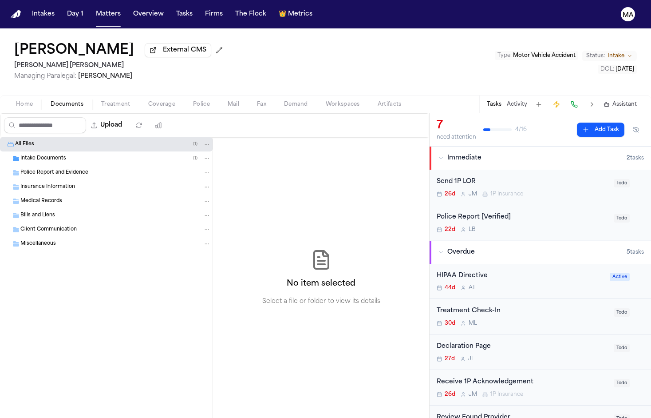
click at [74, 151] on div "Intake Documents ( 1 )" at bounding box center [106, 158] width 213 height 14
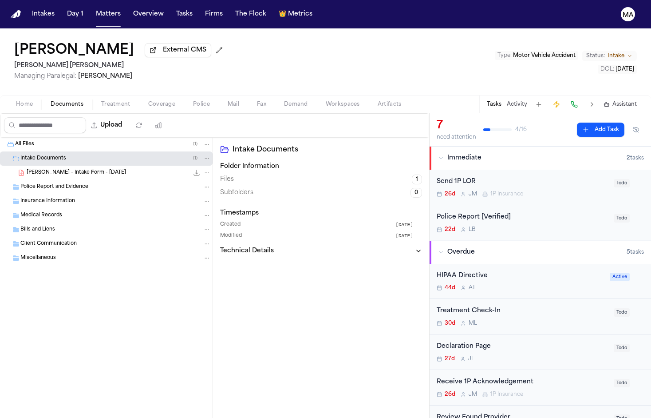
click at [155, 39] on div "[PERSON_NAME] External CMS [PERSON_NAME] [PERSON_NAME] Managing Paralegal: [PER…" at bounding box center [325, 61] width 651 height 67
click at [213, 171] on div "Intake Documents Folder Information Files 1 Subfolders 0 Timestamps Created [DA…" at bounding box center [321, 277] width 216 height 281
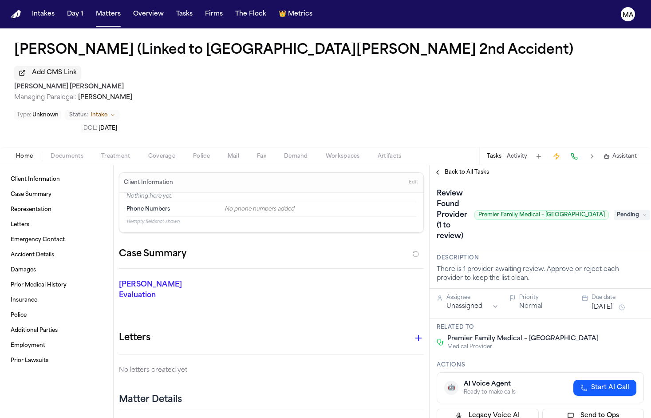
click at [101, 153] on span "Treatment" at bounding box center [115, 156] width 29 height 7
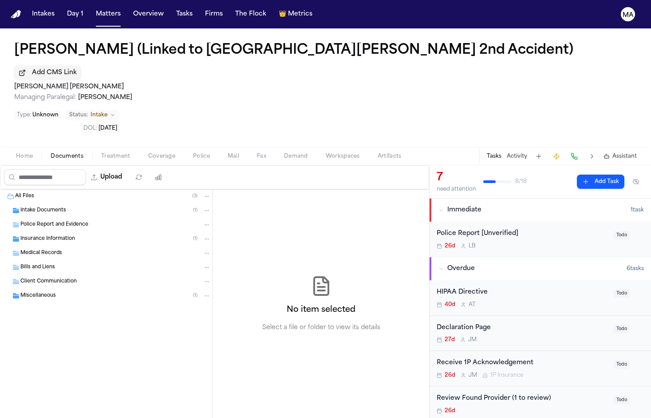
click at [51, 153] on span "Documents" at bounding box center [67, 156] width 33 height 7
click at [101, 153] on span "Treatment" at bounding box center [115, 156] width 29 height 7
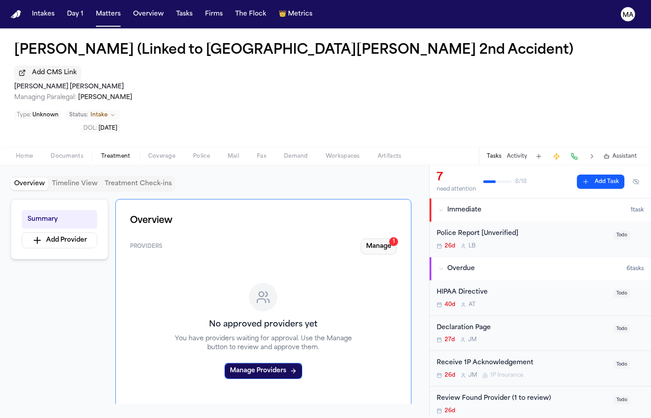
click at [397, 238] on button "Manage 1" at bounding box center [379, 246] width 36 height 16
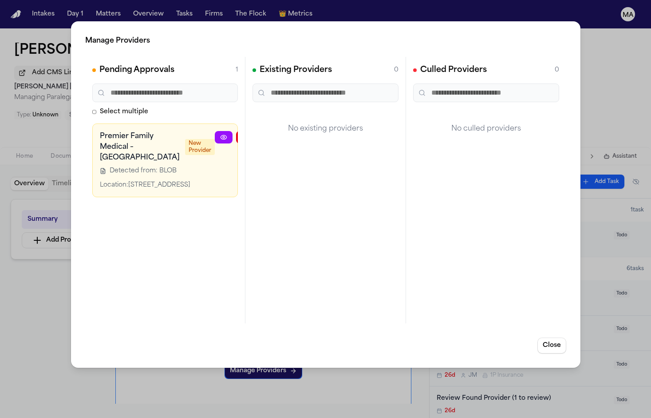
click at [284, 134] on icon "button" at bounding box center [287, 137] width 7 height 7
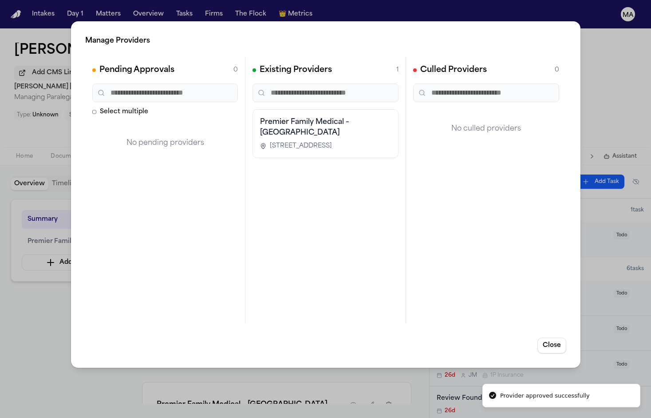
click at [17, 182] on div "Manage Providers Pending Approvals 0 Select multiple No pending providers Exist…" at bounding box center [325, 209] width 651 height 418
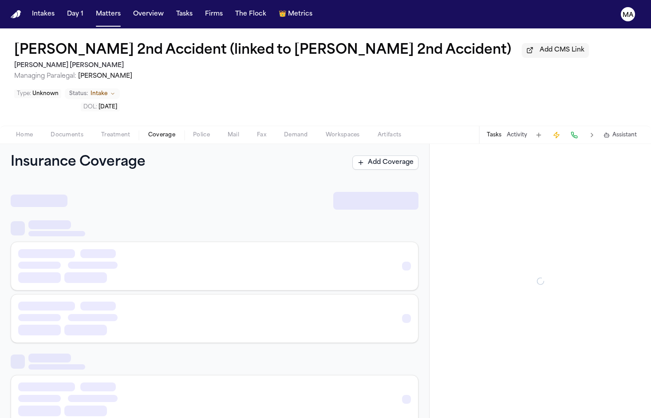
click at [148, 131] on span "Coverage" at bounding box center [161, 134] width 27 height 7
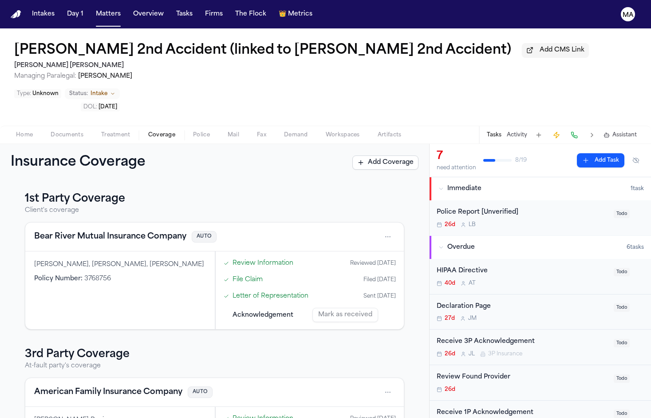
click at [101, 131] on span "Treatment" at bounding box center [115, 134] width 29 height 7
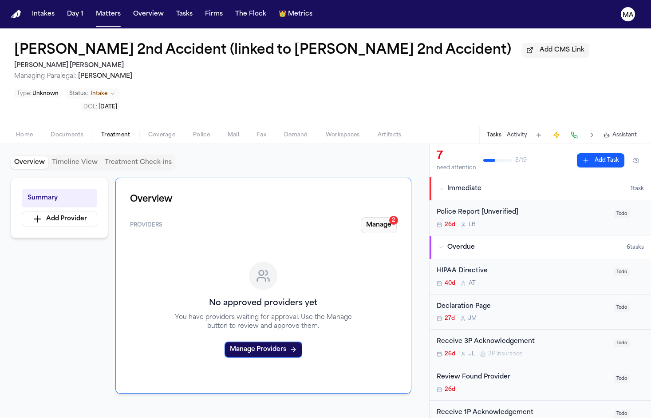
click at [397, 217] on button "Manage 2" at bounding box center [379, 225] width 36 height 16
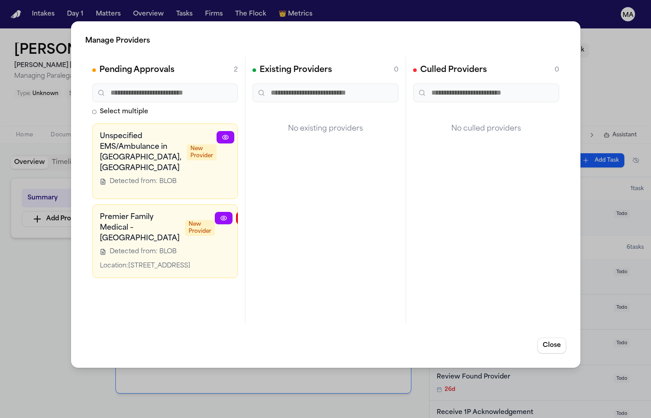
click at [286, 134] on icon "button" at bounding box center [289, 137] width 7 height 7
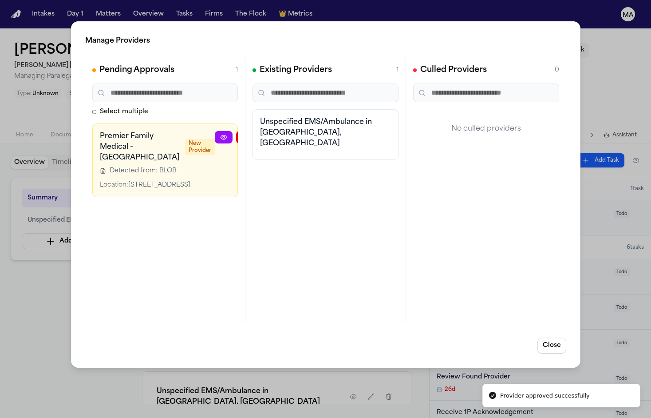
click at [279, 131] on button "button" at bounding box center [288, 137] width 18 height 12
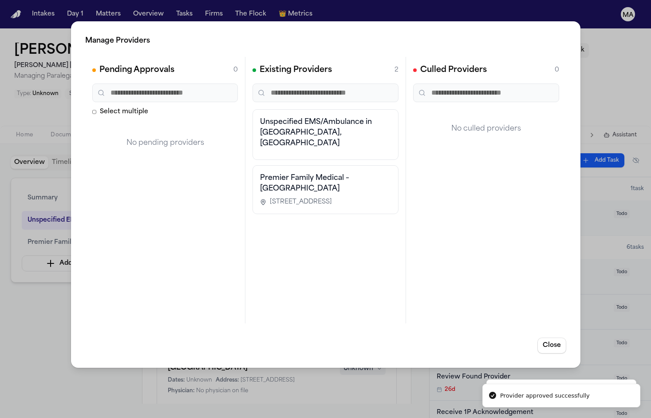
click at [54, 174] on div "Manage Providers Pending Approvals 0 Select multiple No pending providers Exist…" at bounding box center [325, 209] width 651 height 418
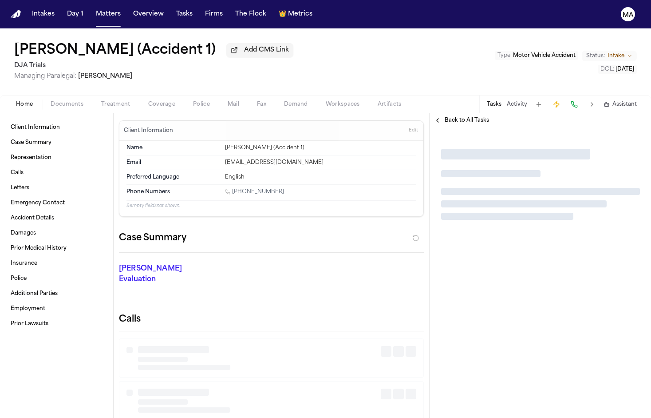
click at [101, 101] on span "Treatment" at bounding box center [115, 104] width 29 height 7
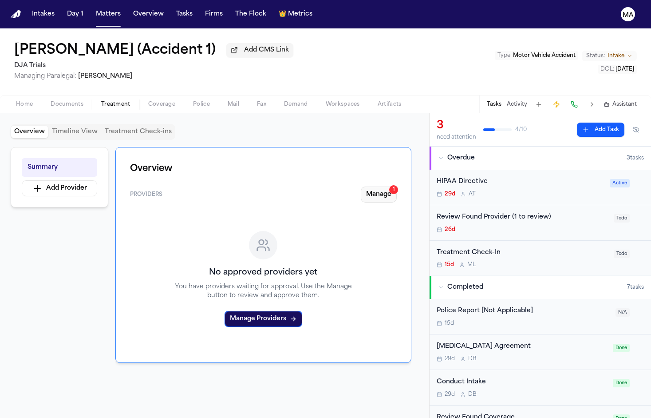
click at [397, 187] on button "Manage 1" at bounding box center [379, 195] width 36 height 16
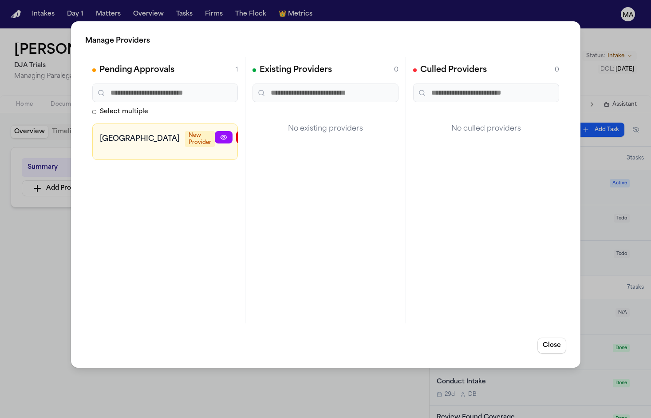
click at [284, 134] on icon "button" at bounding box center [287, 137] width 7 height 7
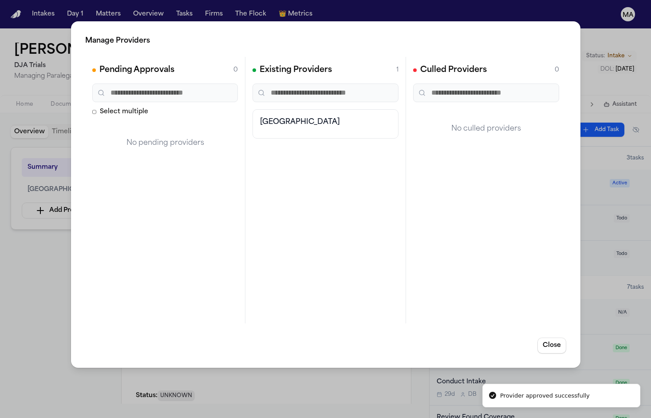
click at [41, 195] on div "Manage Providers Pending Approvals 0 Select multiple No pending providers Exist…" at bounding box center [325, 209] width 651 height 418
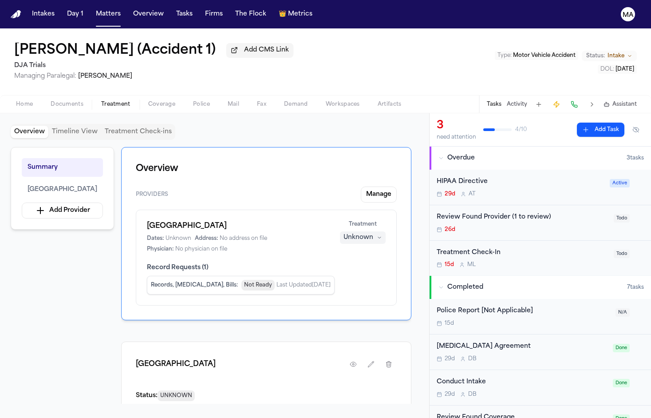
click at [373, 233] on div "Unknown" at bounding box center [359, 237] width 30 height 9
click at [377, 159] on span "Completed" at bounding box center [386, 163] width 35 height 9
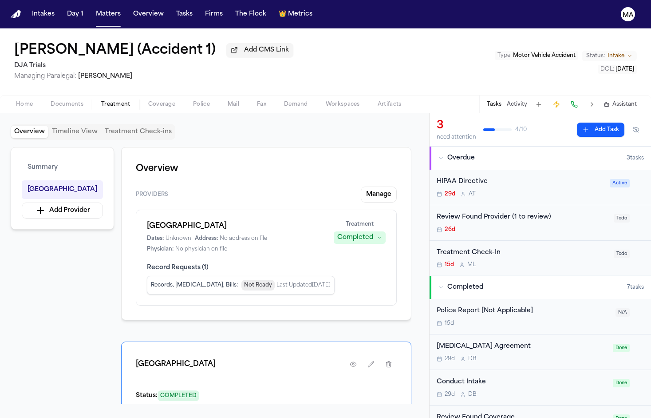
click at [100, 187] on div "Summary Kaweah Health Medical Center Add Provider Overview Providers Manage Kaw…" at bounding box center [215, 275] width 408 height 257
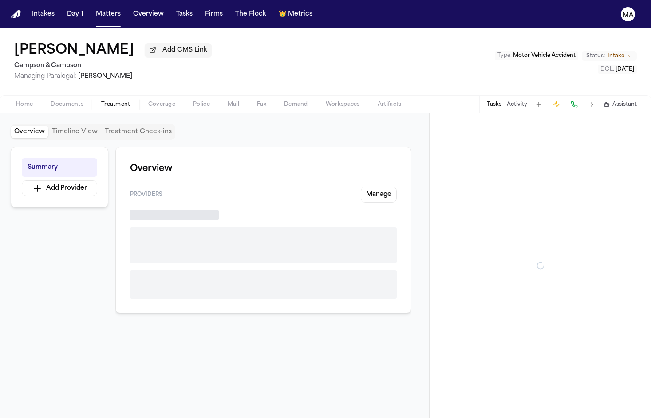
click at [101, 101] on span "Treatment" at bounding box center [115, 104] width 29 height 7
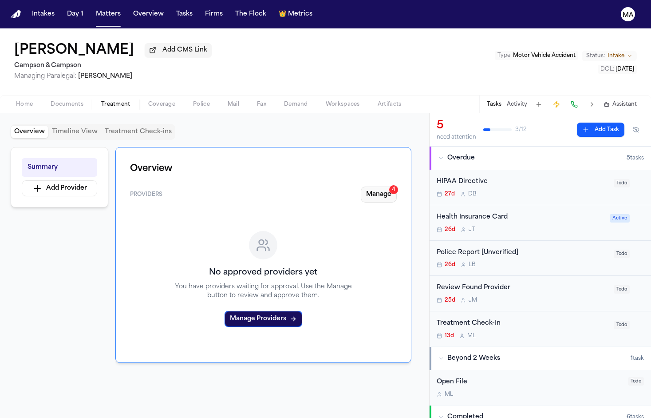
click at [397, 187] on button "Manage 4" at bounding box center [379, 195] width 36 height 16
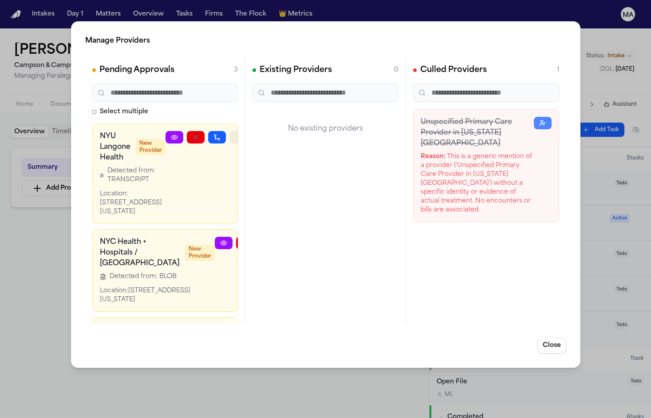
click at [235, 134] on icon "button" at bounding box center [238, 137] width 7 height 7
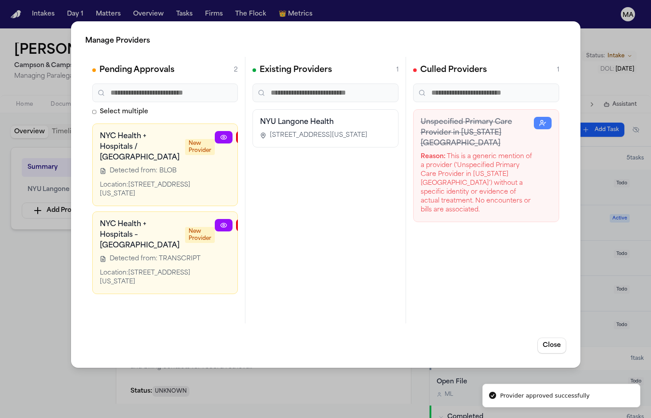
click at [284, 134] on icon "button" at bounding box center [287, 137] width 7 height 7
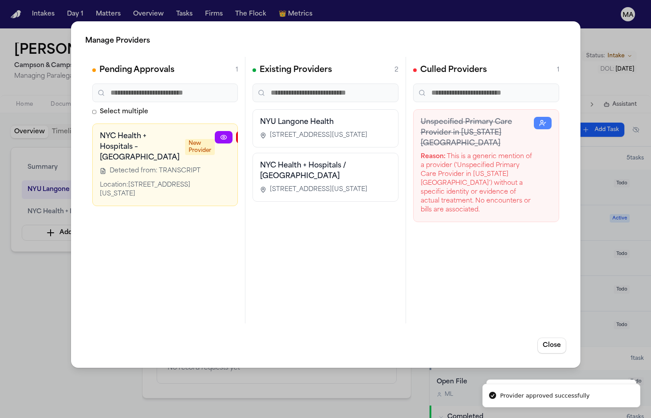
click at [284, 134] on icon "button" at bounding box center [287, 137] width 7 height 7
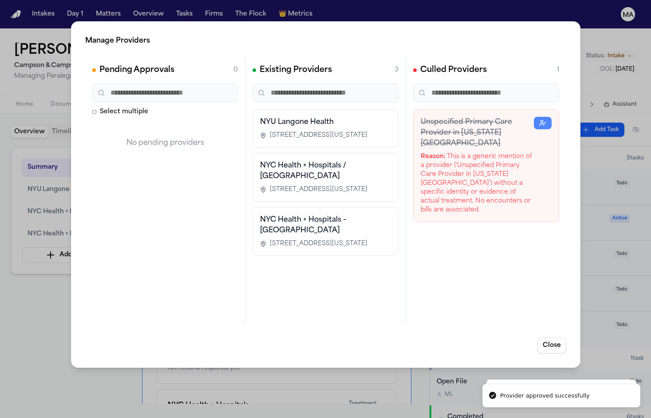
click at [44, 226] on div "Manage Providers Pending Approvals 0 Select multiple No pending providers Exist…" at bounding box center [325, 209] width 651 height 418
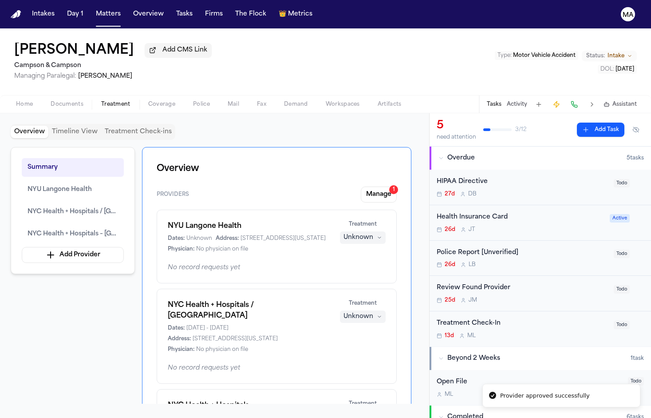
click at [373, 233] on div "Unknown" at bounding box center [359, 237] width 30 height 9
click at [377, 159] on span "Completed" at bounding box center [386, 163] width 35 height 9
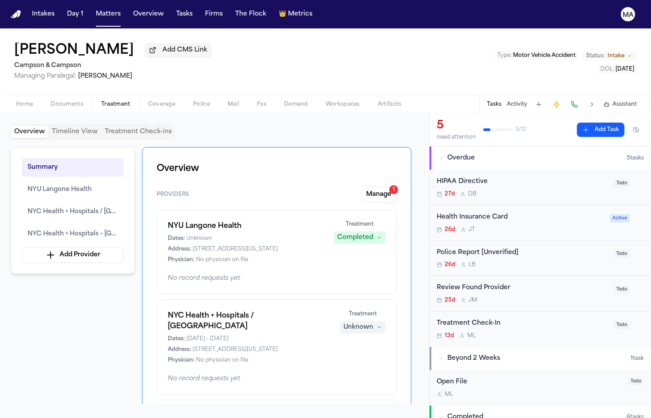
click at [373, 323] on div "Unknown" at bounding box center [359, 327] width 30 height 9
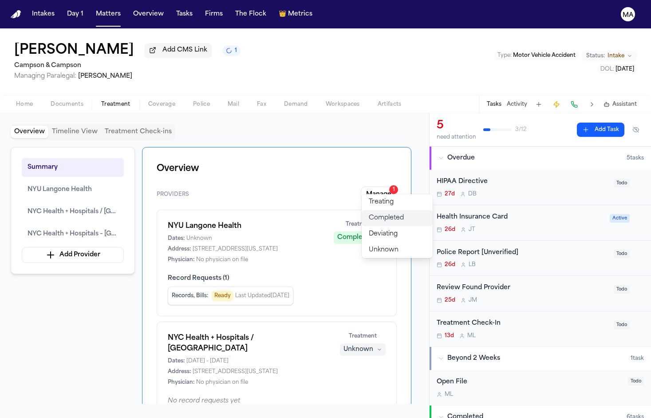
click at [377, 214] on span "Completed" at bounding box center [386, 218] width 35 height 9
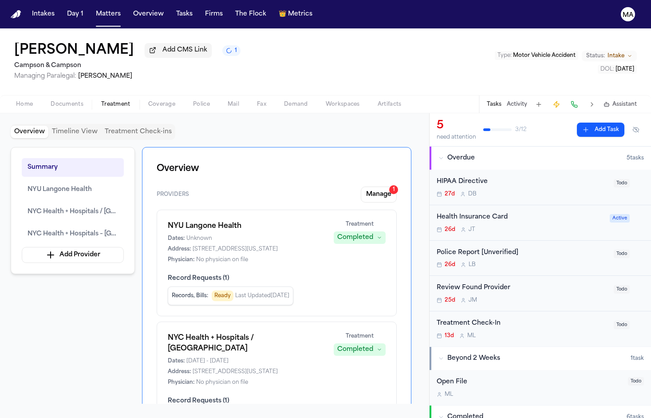
click at [376, 274] on span "Completed" at bounding box center [386, 278] width 35 height 9
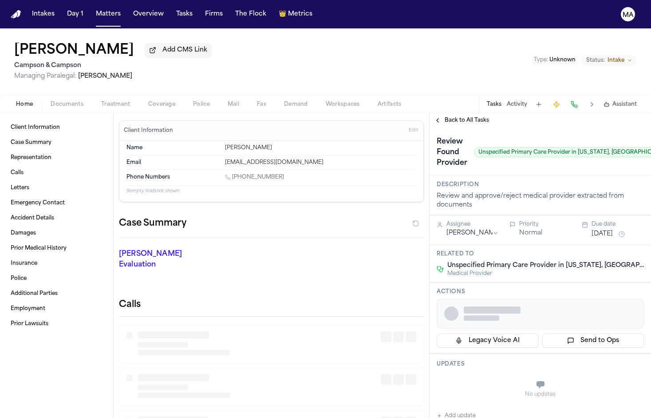
click at [101, 101] on span "Treatment" at bounding box center [115, 104] width 29 height 7
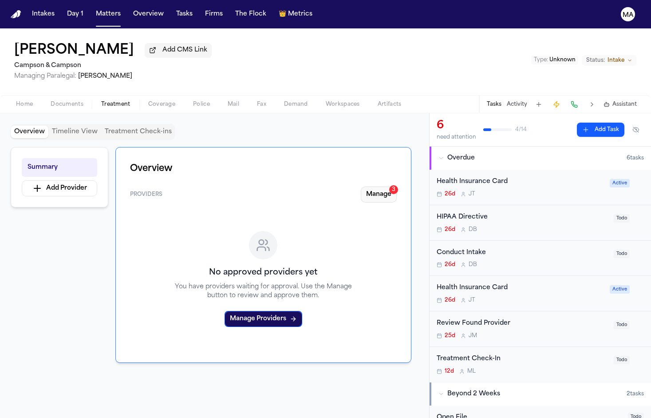
click at [397, 187] on button "Manage 3" at bounding box center [379, 195] width 36 height 16
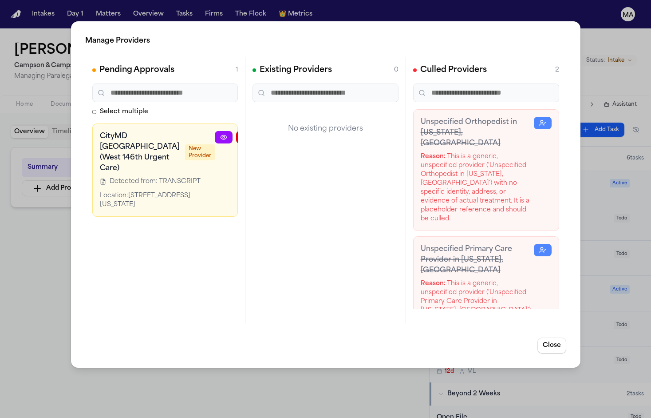
click at [284, 134] on icon "button" at bounding box center [287, 137] width 7 height 7
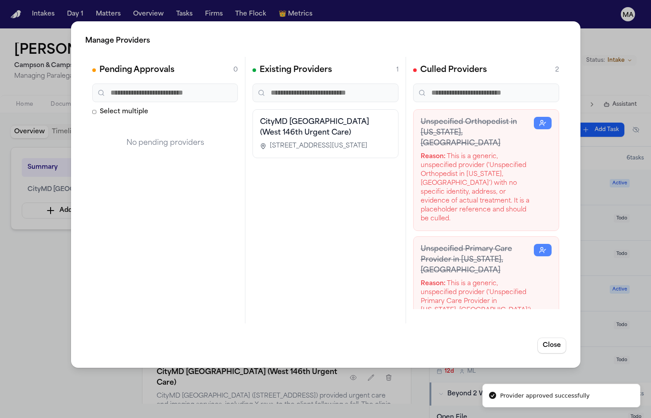
click at [32, 175] on div "Manage Providers Pending Approvals 0 Select multiple No pending providers Exist…" at bounding box center [325, 209] width 651 height 418
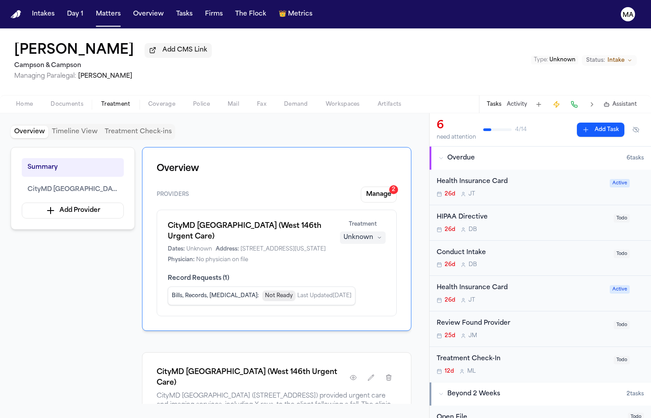
click at [373, 233] on div "Unknown" at bounding box center [359, 237] width 30 height 9
click at [377, 159] on span "Completed" at bounding box center [386, 163] width 35 height 9
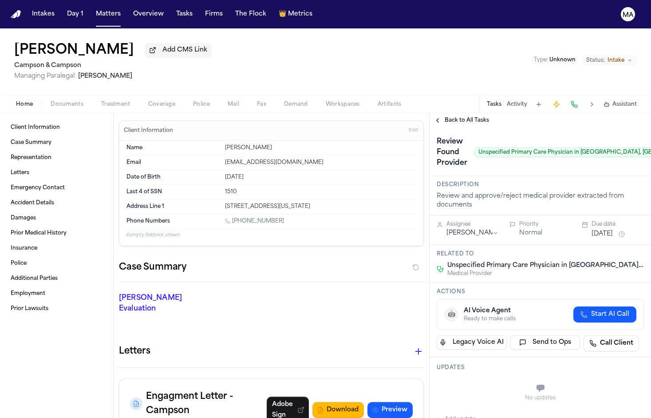
click at [101, 101] on span "Treatment" at bounding box center [115, 104] width 29 height 7
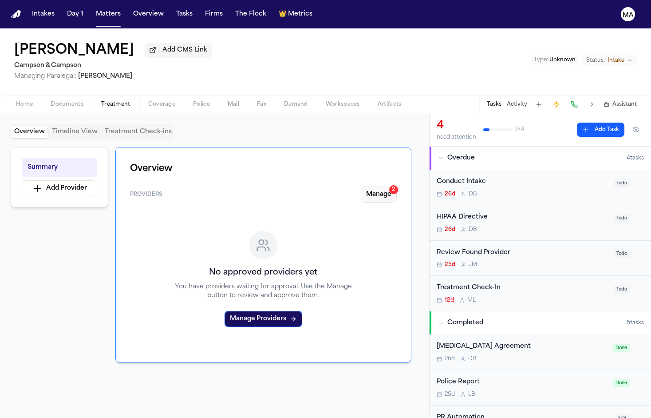
click at [397, 187] on button "Manage 2" at bounding box center [379, 195] width 36 height 16
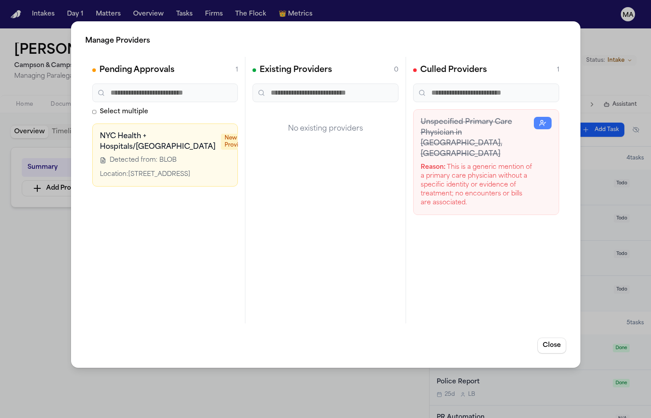
click at [320, 134] on icon "button" at bounding box center [323, 137] width 7 height 7
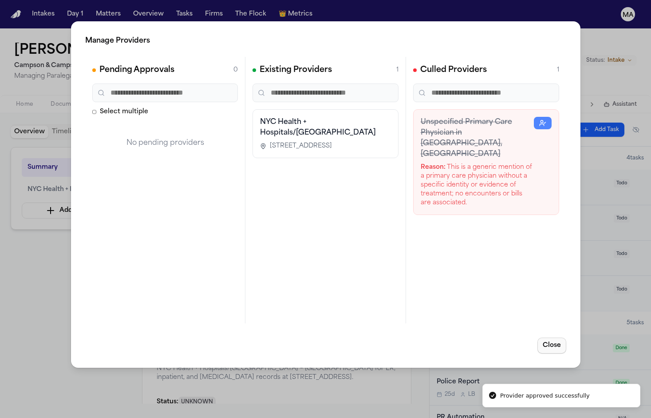
click at [565, 338] on button "Close" at bounding box center [552, 346] width 29 height 16
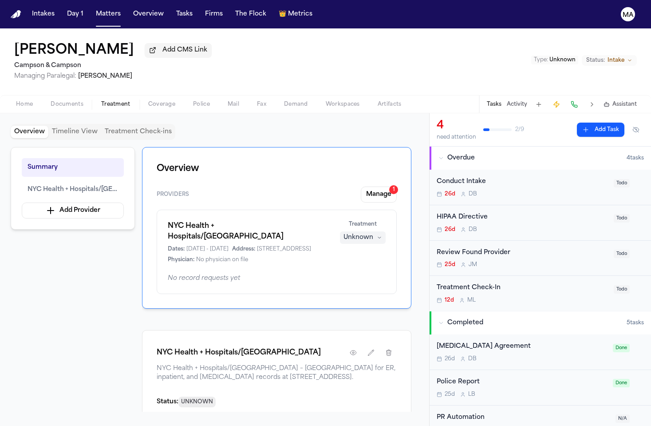
click at [373, 233] on div "Unknown" at bounding box center [359, 237] width 30 height 9
click at [383, 159] on span "Completed" at bounding box center [386, 163] width 35 height 9
